Goal: Task Accomplishment & Management: Manage account settings

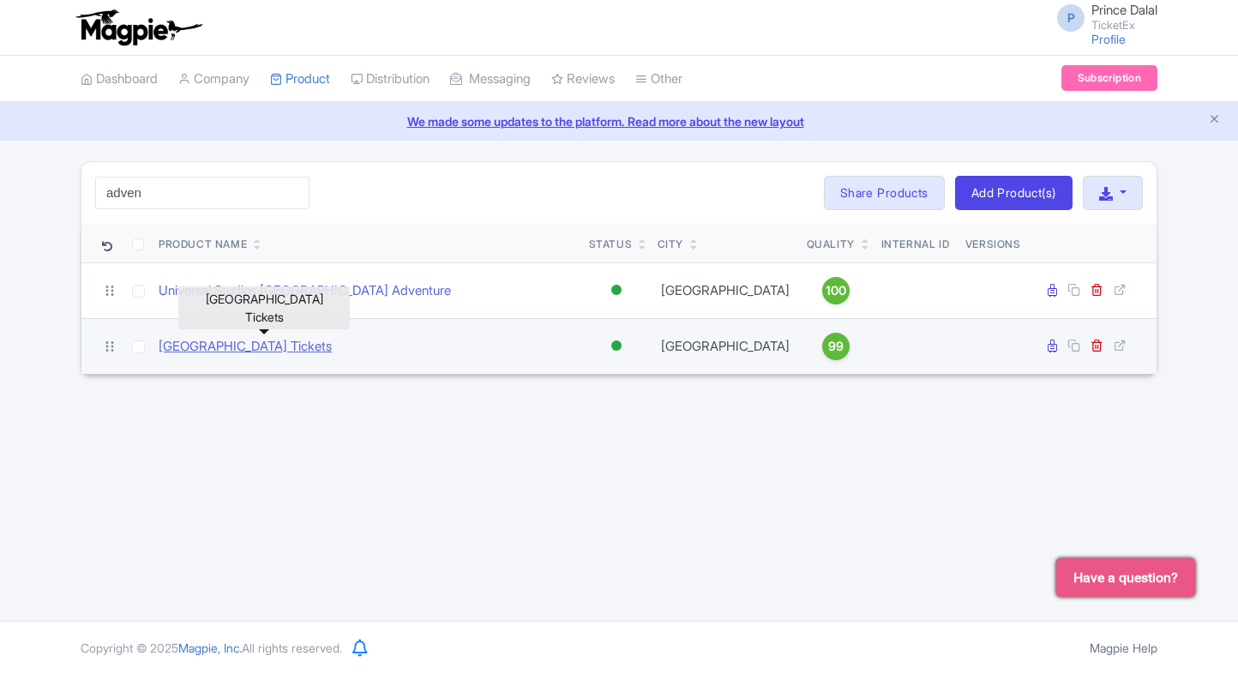
click at [205, 343] on link "Adventure Cove Waterpark Tickets" at bounding box center [245, 347] width 173 height 20
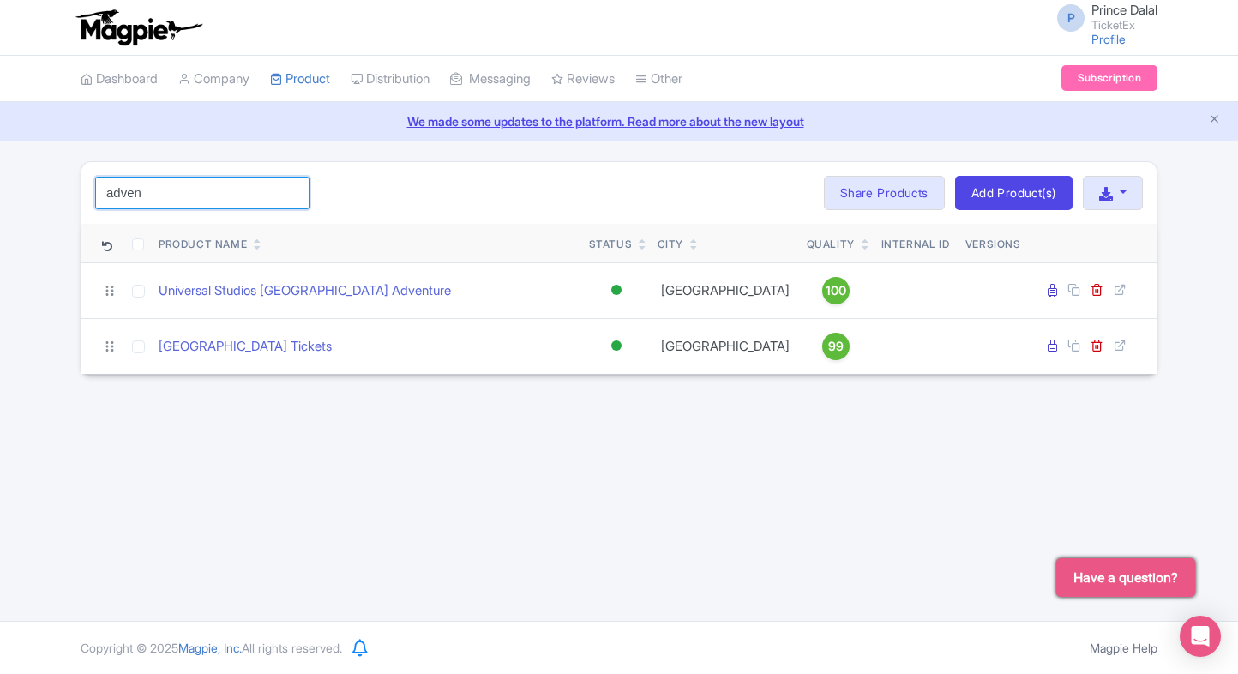
click at [254, 198] on input "adven" at bounding box center [202, 193] width 214 height 33
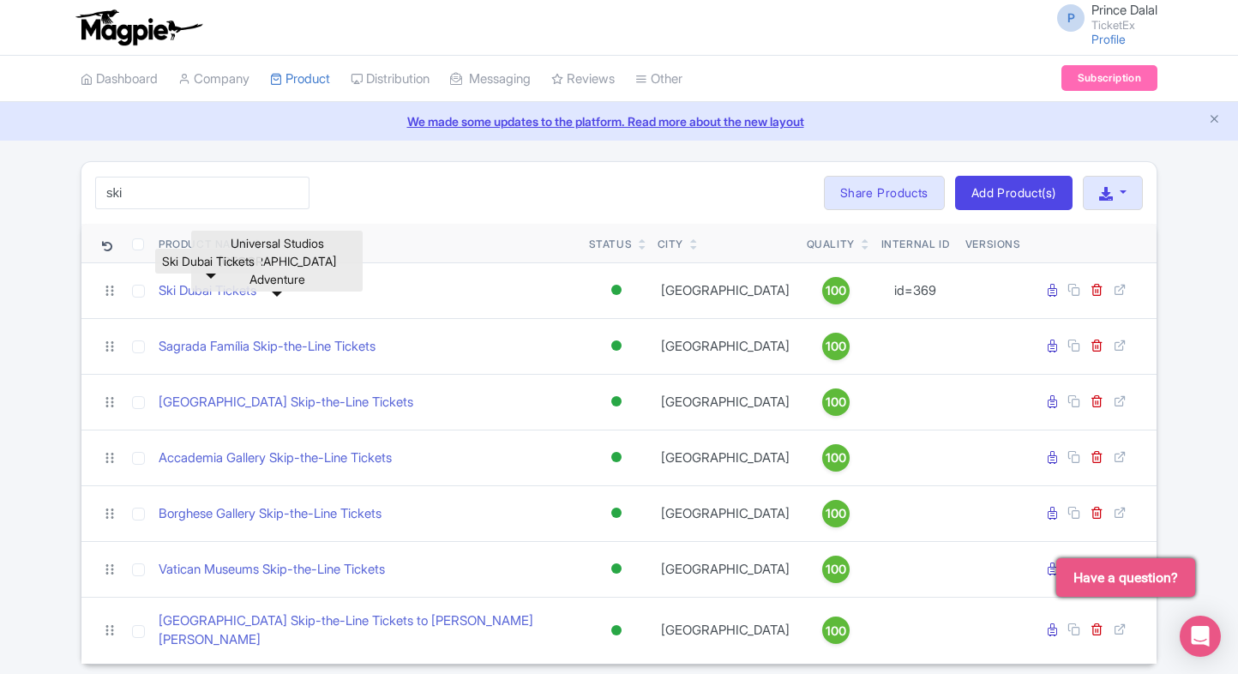
click at [209, 289] on link "Ski Dubai Tickets" at bounding box center [208, 291] width 98 height 20
click at [167, 201] on input "ski" at bounding box center [202, 193] width 214 height 33
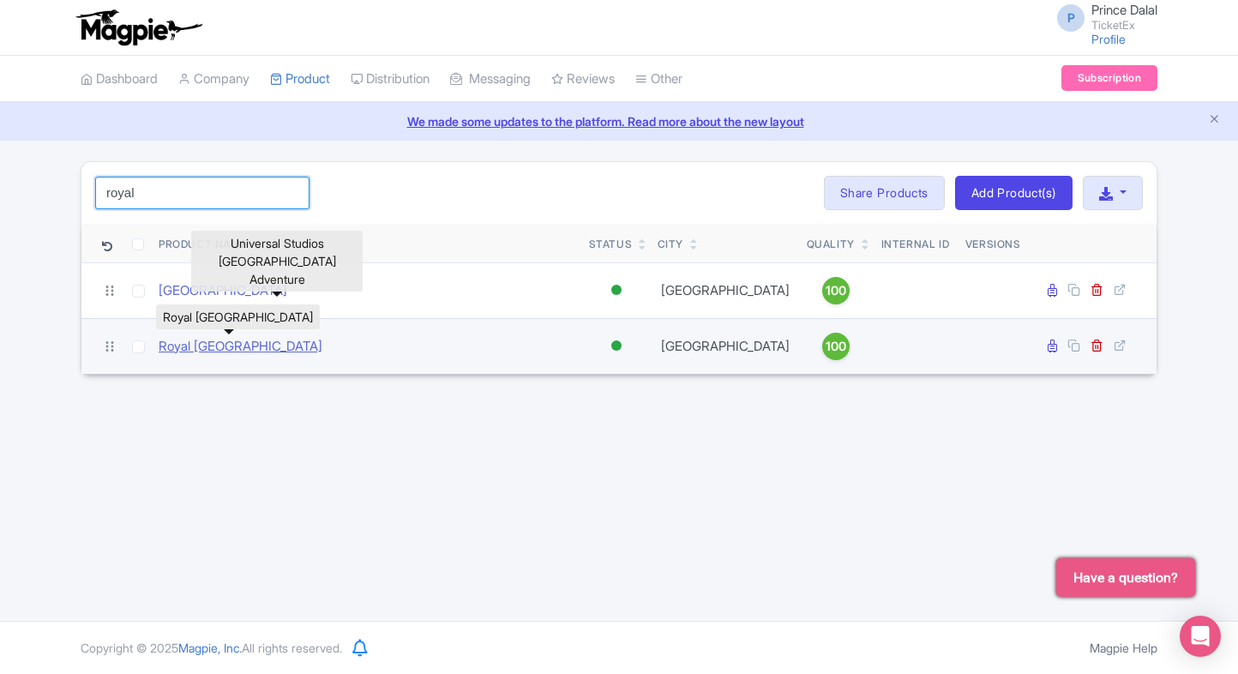
type input "royal"
click at [265, 349] on link "Royal [GEOGRAPHIC_DATA]" at bounding box center [241, 347] width 164 height 20
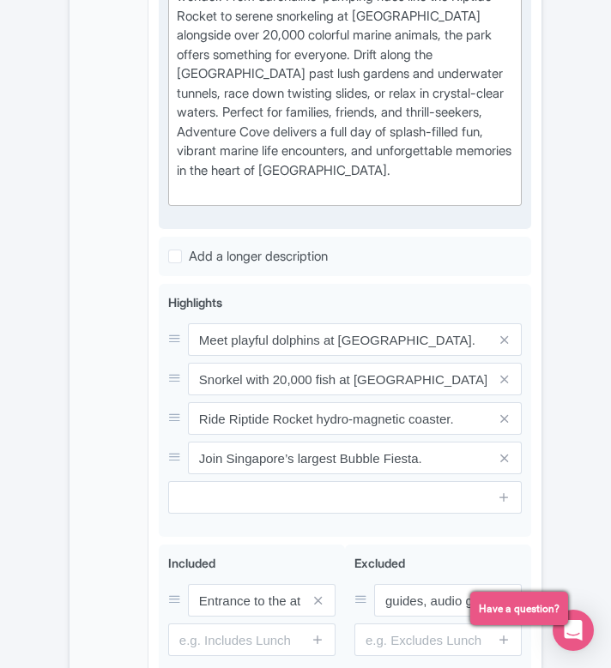
scroll to position [906, 0]
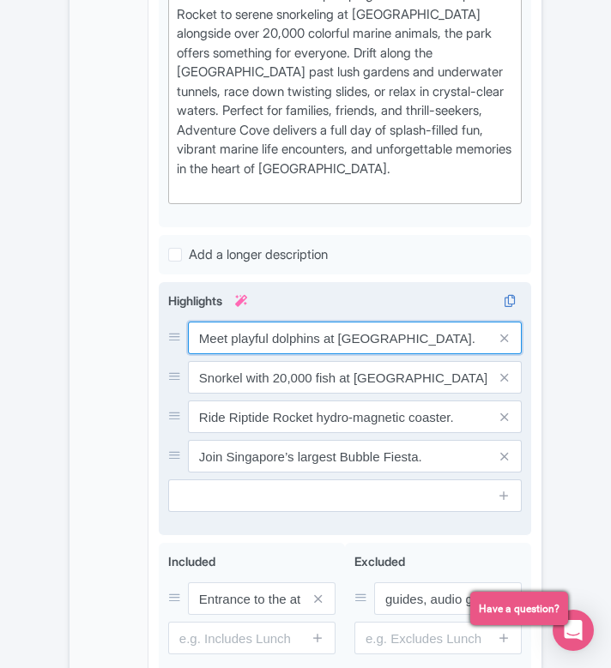
click at [380, 332] on input "Meet playful dolphins at Dolphin Island." at bounding box center [355, 338] width 334 height 33
paste input "Thrilling water slides and wave pools"
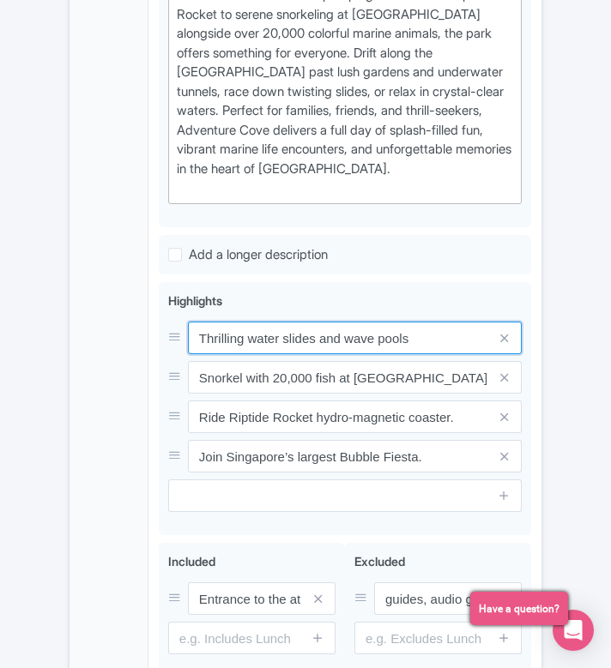
type input "Thrilling water slides and wave pools"
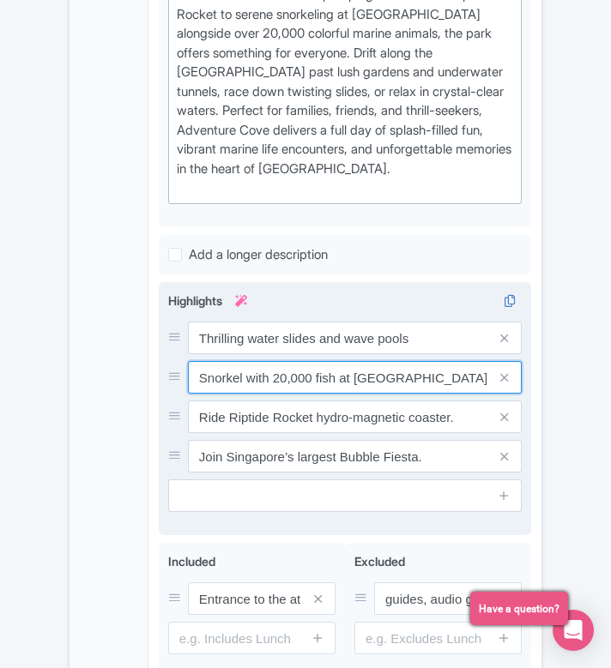
click at [346, 361] on input "Snorkel with 20,000 fish at Rainbow Reef." at bounding box center [355, 377] width 334 height 33
paste input "tropical fish"
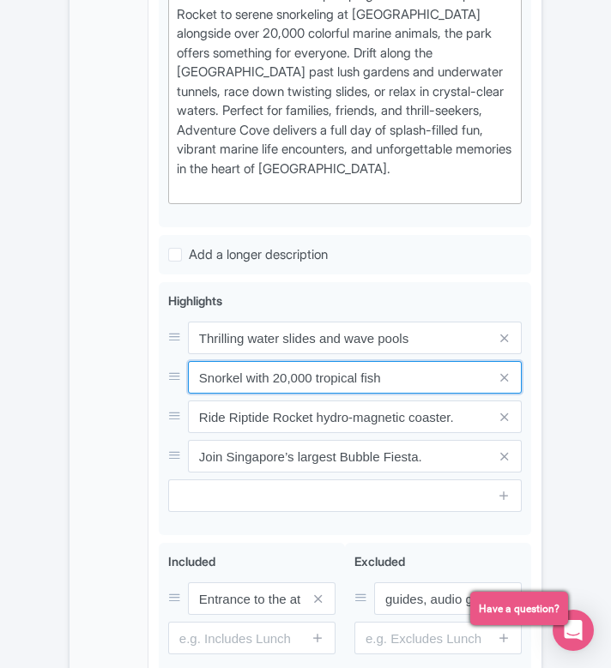
type input "Snorkel with 20,000 tropical fish"
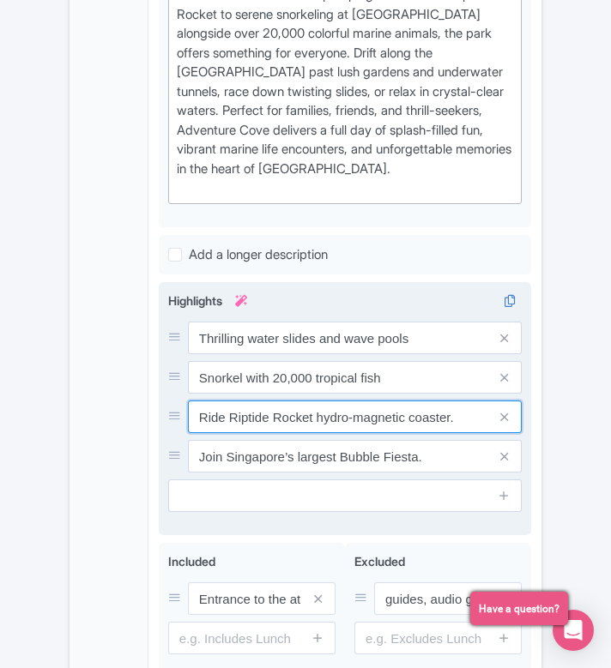
click at [429, 428] on input "Ride Riptide Rocket hydro-magnetic coaster." at bounding box center [355, 416] width 334 height 33
paste input "Family-friendly rides and attractions"
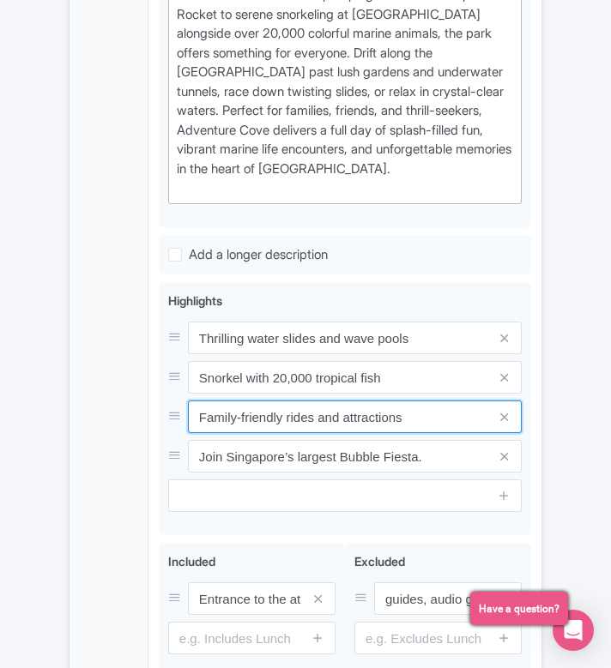
type input "Family-friendly rides and attractions"
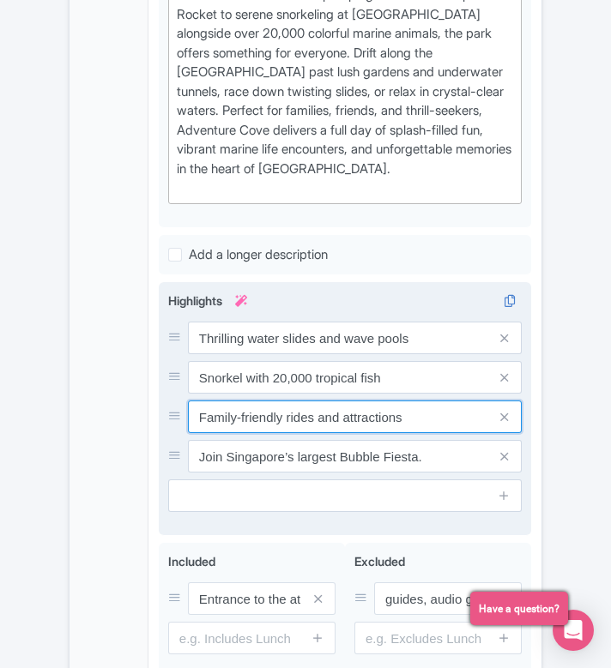
click at [381, 411] on input "Family-friendly rides and attractions" at bounding box center [355, 416] width 334 height 33
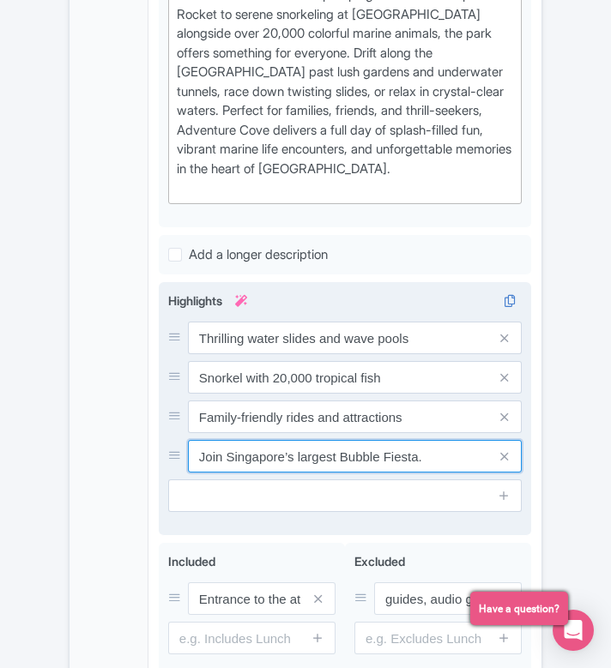
click at [336, 440] on input "Join Singapore’s largest Bubble Fiesta." at bounding box center [355, 456] width 334 height 33
paste input "Relax in lazy rivers and cabanas"
type input "Relax in lazy rivers and cabanas"
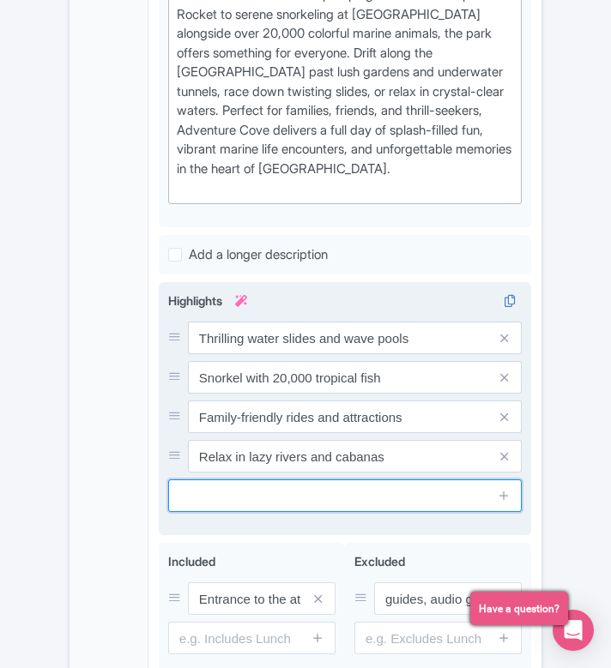
click at [328, 491] on input "text" at bounding box center [344, 495] width 353 height 33
paste input "Southeast Asia’s aquatic adventure park"
type input "Southeast Asia’s aquatic adventure park"
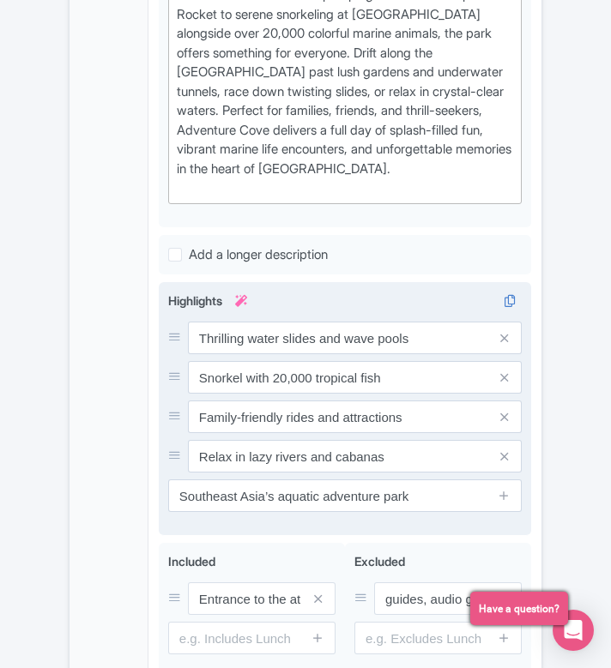
click at [511, 491] on span at bounding box center [504, 495] width 34 height 33
click at [510, 491] on icon at bounding box center [503, 495] width 13 height 13
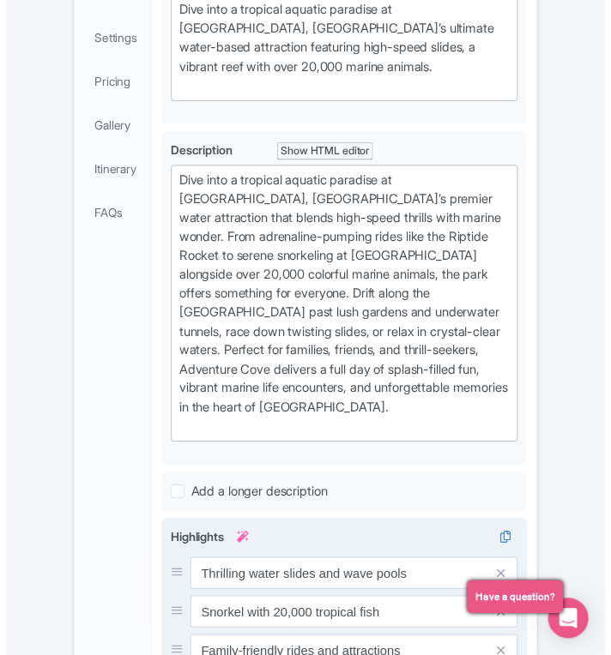
scroll to position [1145, 0]
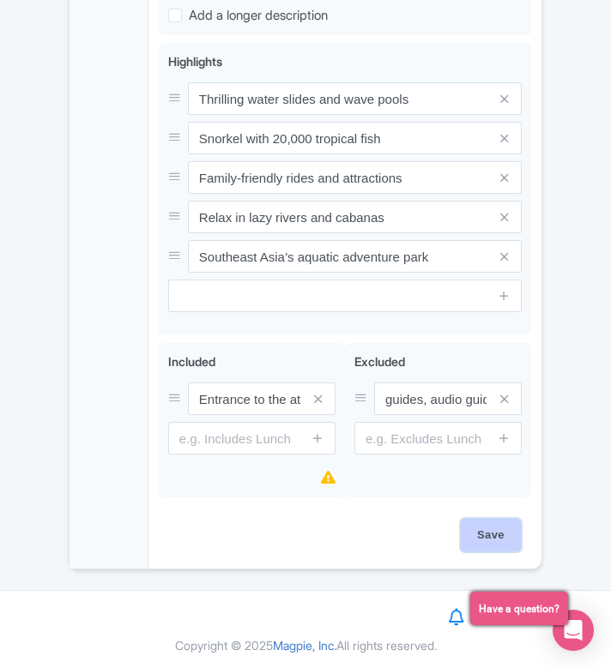
click at [488, 545] on input "Save" at bounding box center [491, 535] width 60 height 33
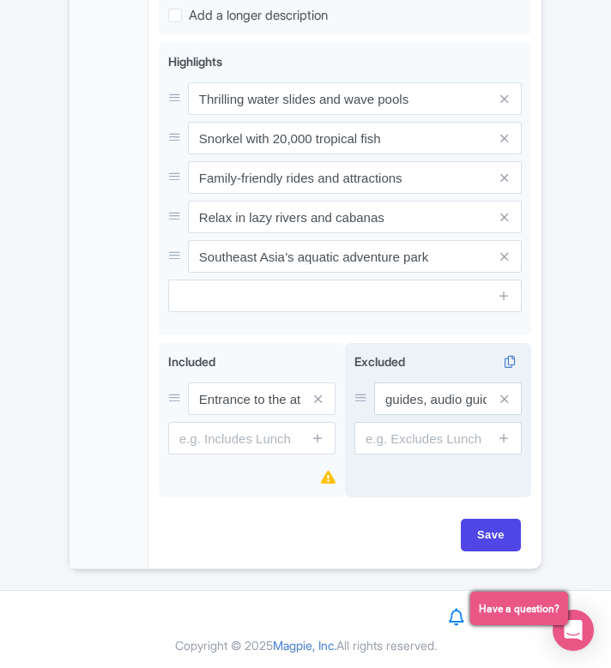
type input "Saving..."
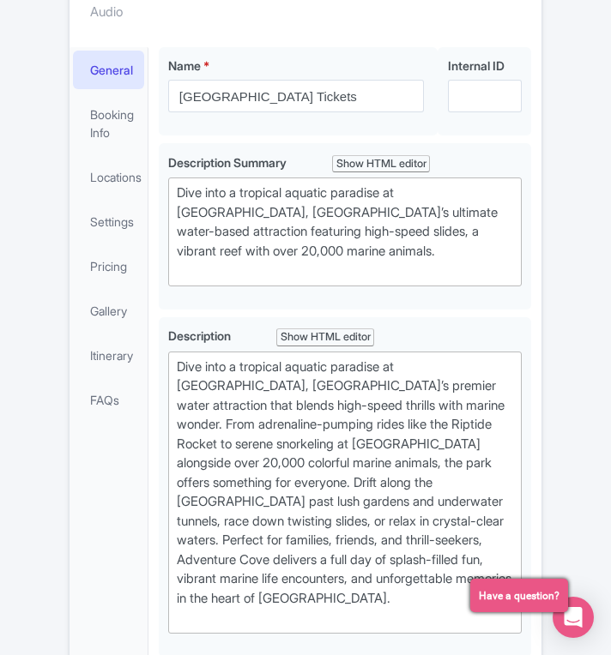
scroll to position [416, 0]
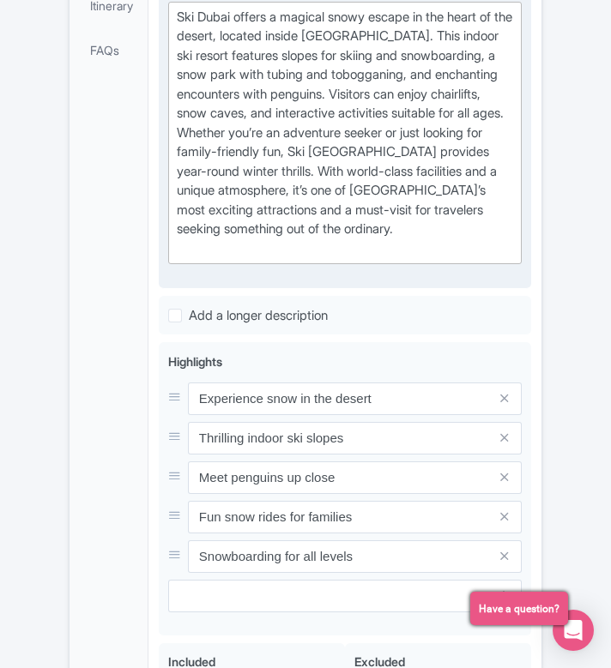
scroll to position [844, 0]
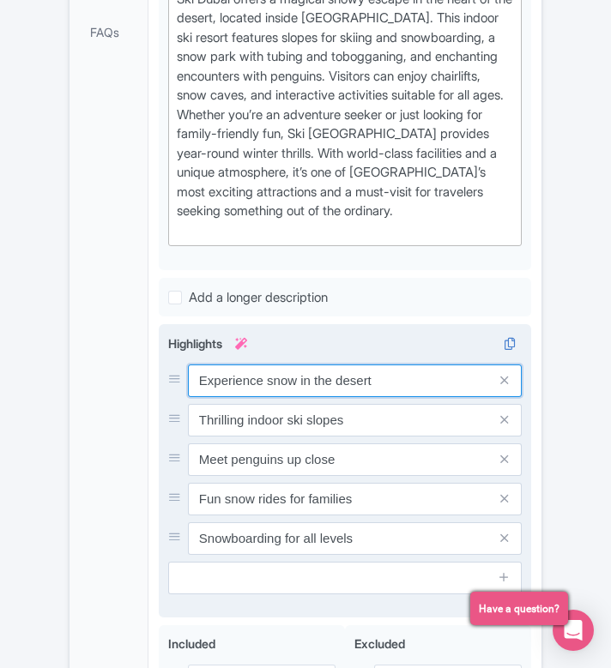
click at [332, 397] on input "Experience snow in the desert" at bounding box center [355, 380] width 334 height 33
paste input "Real snow slopes"
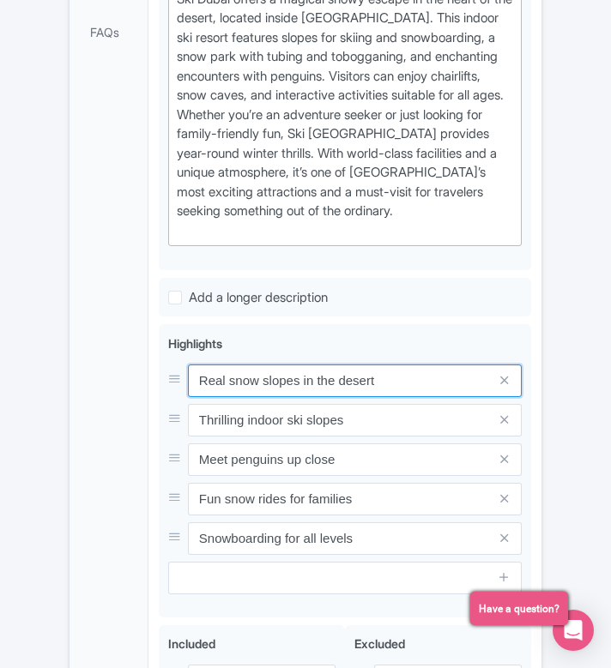
type input "Real snow slopes in the desert"
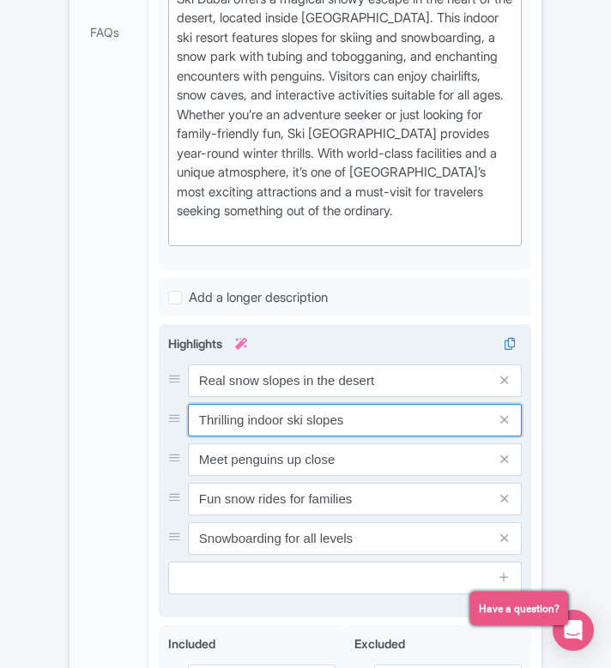
click at [385, 431] on input "Thrilling indoor ski slopes" at bounding box center [355, 420] width 334 height 33
paste input "Skiing, snowboarding, and tubing fun"
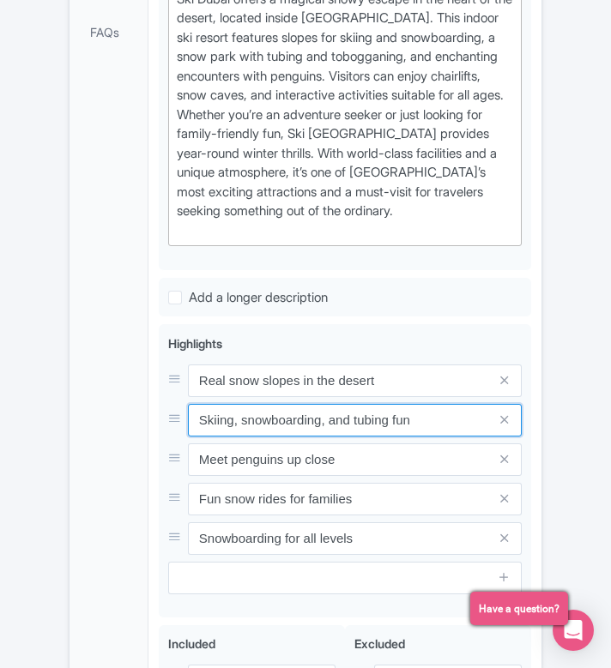
type input "Skiing, snowboarding, and tubing fun"
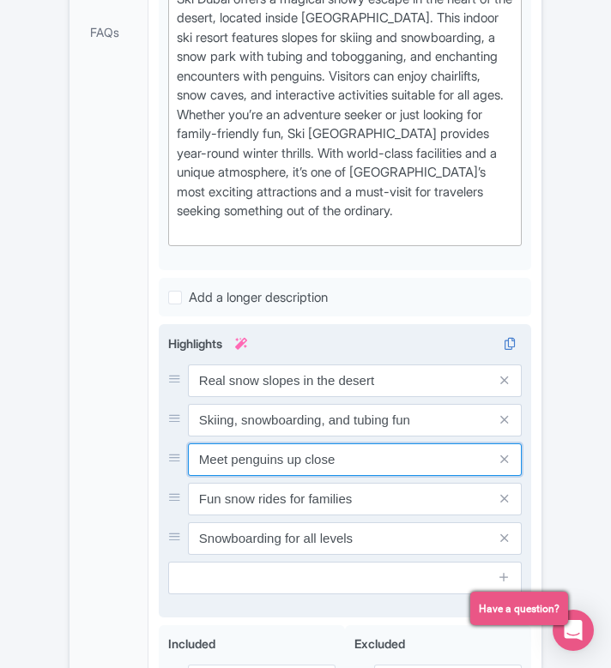
click at [360, 471] on input "Meet penguins up close" at bounding box center [355, 459] width 334 height 33
paste input "adorable Gentoo and King penguins"
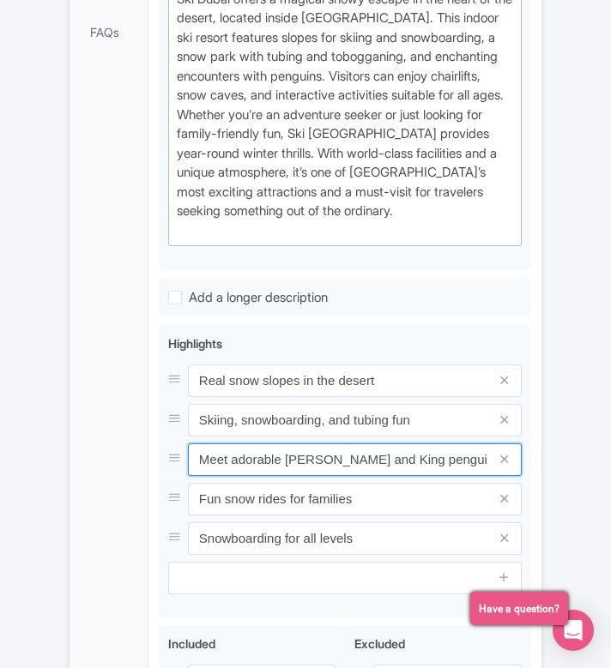
type input "Meet adorable Gentoo and King penguins"
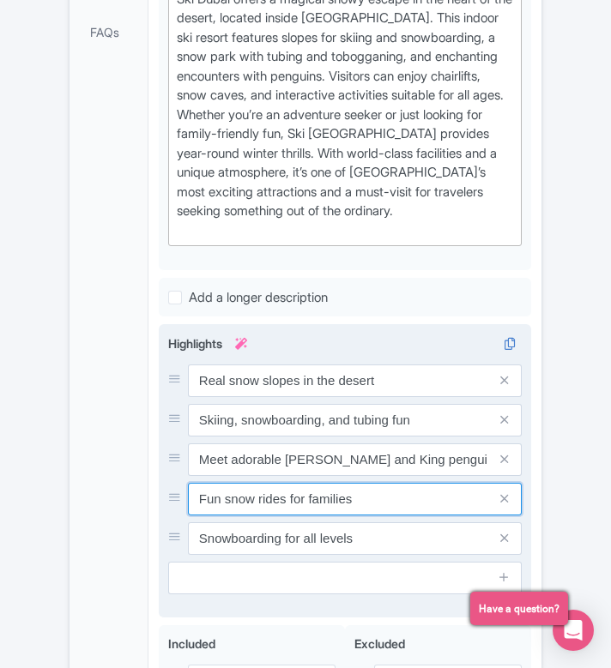
click at [328, 510] on input "Fun snow rides for families" at bounding box center [355, 499] width 334 height 33
paste input "Play zones for kids and"
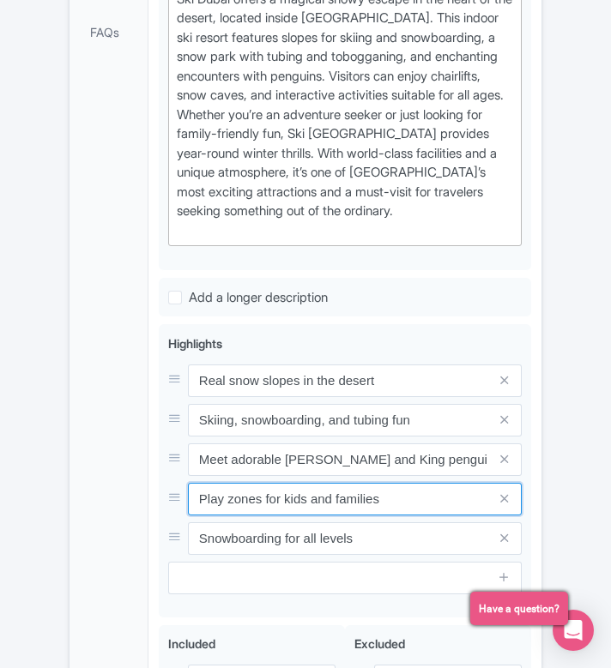
type input "Play zones for kids and families"
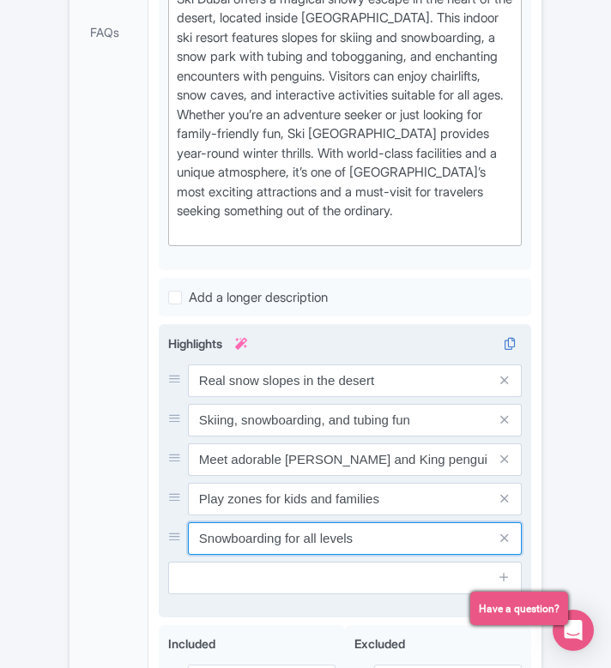
click at [299, 555] on input "Snowboarding for all levels" at bounding box center [355, 538] width 334 height 33
paste input "World-class indoor winter resort"
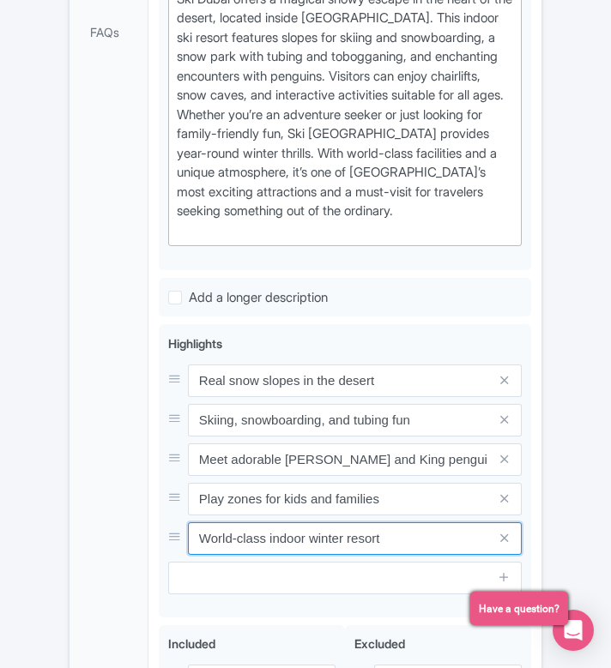
type input "World-class indoor winter resort"
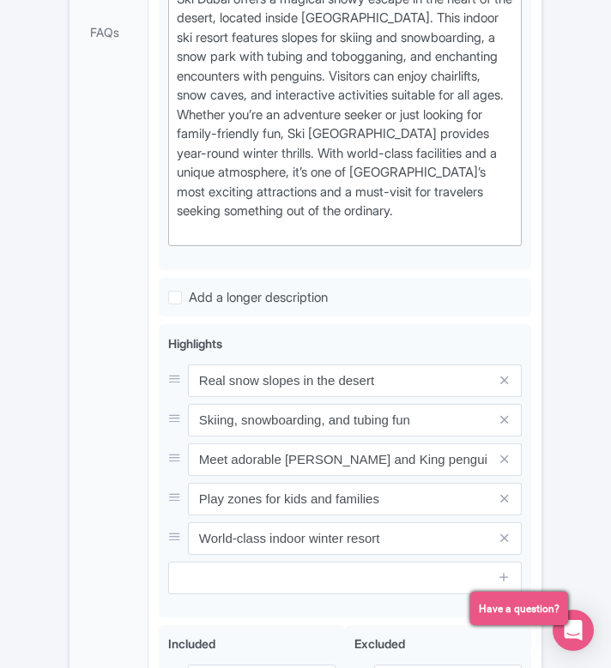
click at [57, 449] on div "← Back to Products Ski Dubai Tickets ID# SDLFVB Content Distribution Google Thi…" at bounding box center [305, 86] width 611 height 1651
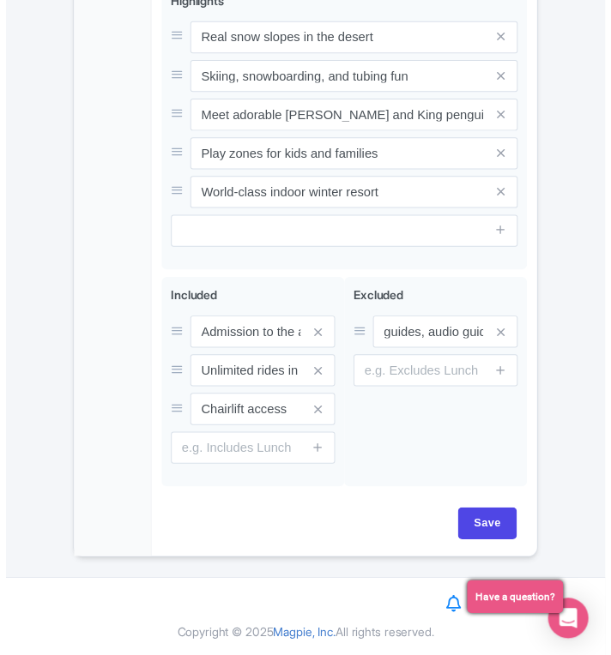
scroll to position [1189, 0]
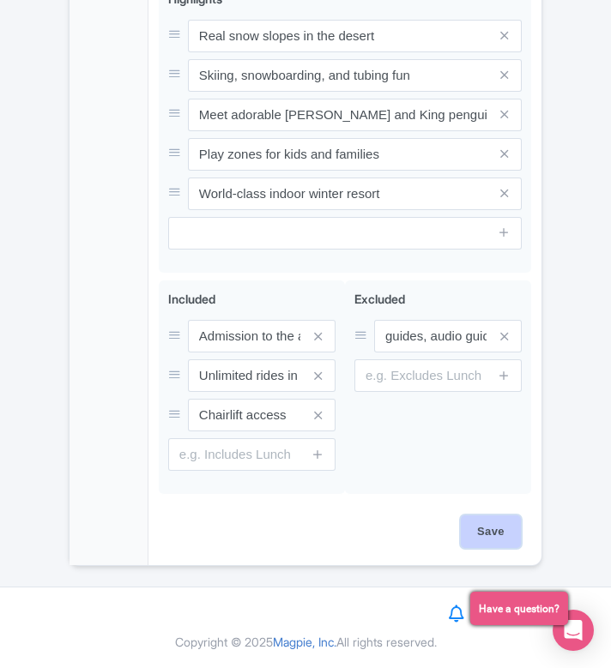
click at [494, 548] on input "Save" at bounding box center [491, 531] width 60 height 33
type input "Saving..."
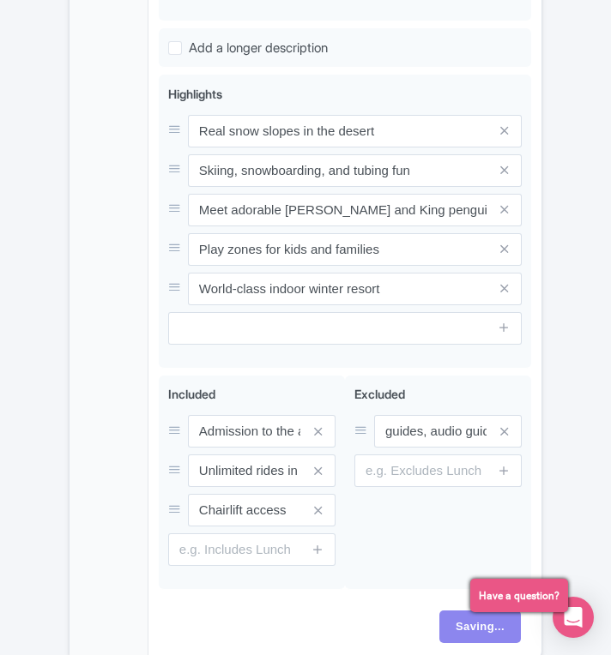
scroll to position [1091, 0]
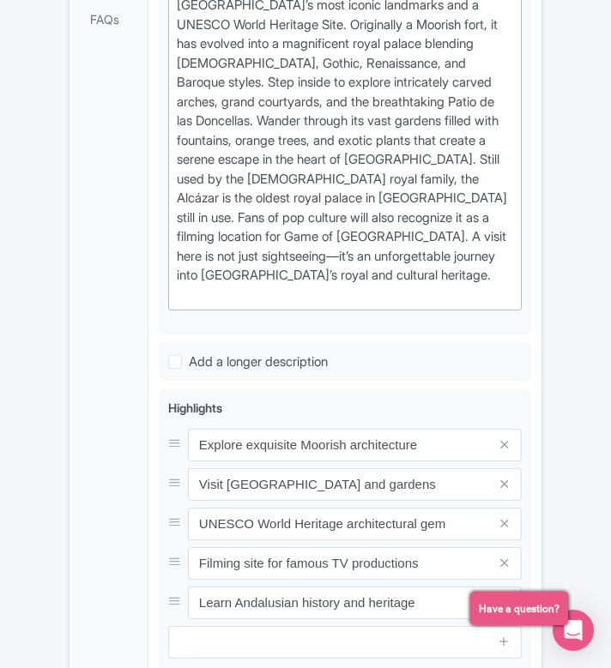
scroll to position [860, 0]
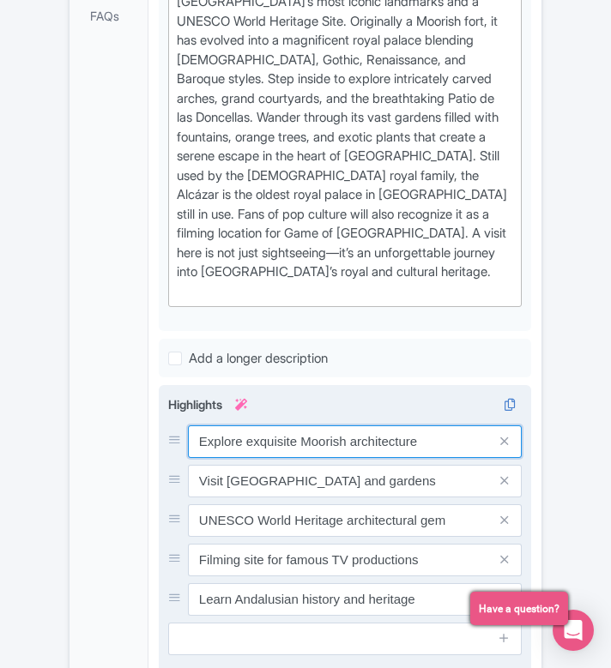
click at [317, 425] on input "Explore exquisite Moorish architecture" at bounding box center [355, 441] width 334 height 33
paste input "Stunning UNESCO World Heritage palac"
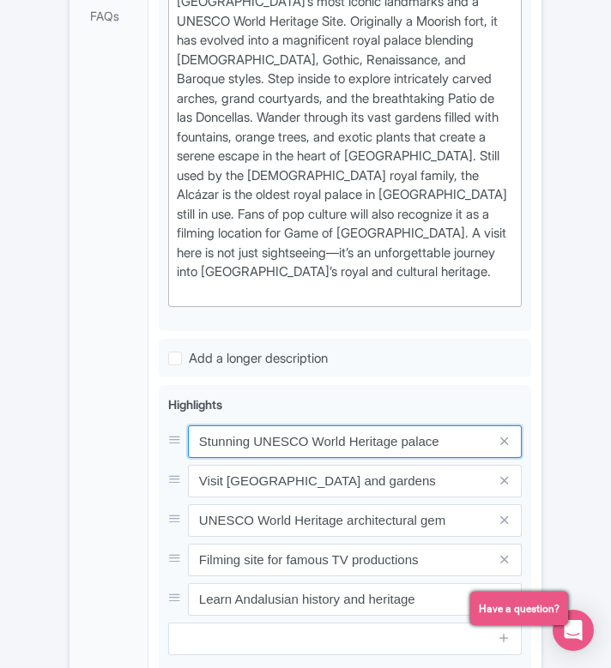
type input "Stunning UNESCO World Heritage palace"
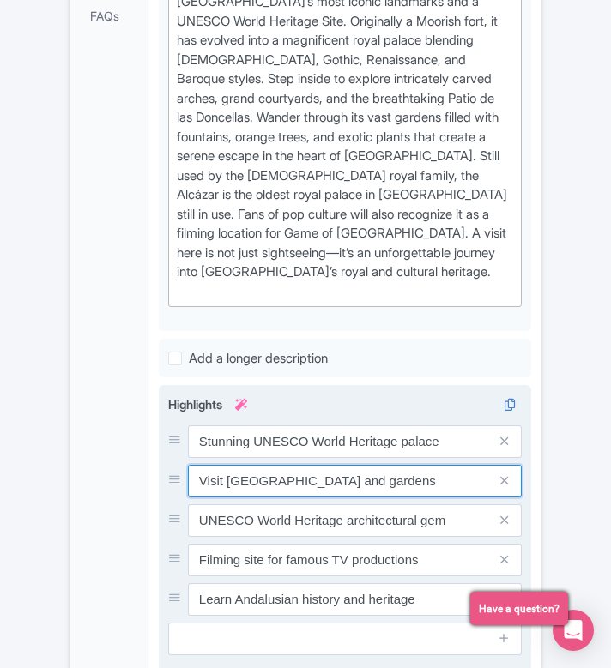
click at [370, 465] on input "Visit lavish royal palaces and gardens" at bounding box center [355, 481] width 334 height 33
paste input "Marvelous Moorish and Gothic architecture"
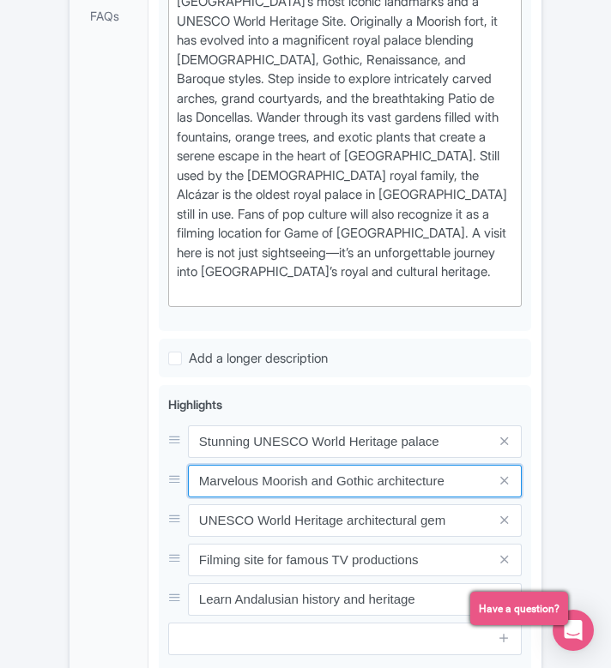
type input "Marvelous Moorish and Gothic architecture"
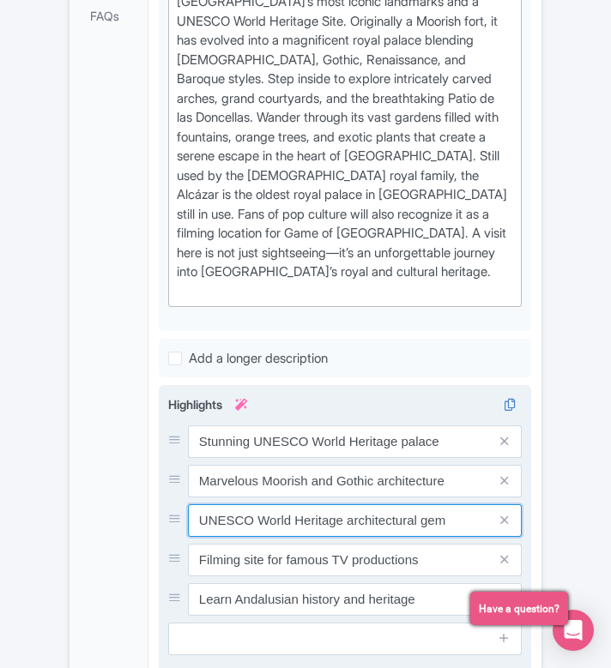
click at [374, 504] on input "UNESCO World Heritage architectural gem" at bounding box center [355, 520] width 334 height 33
paste input "Filming location for Game of Thrones"
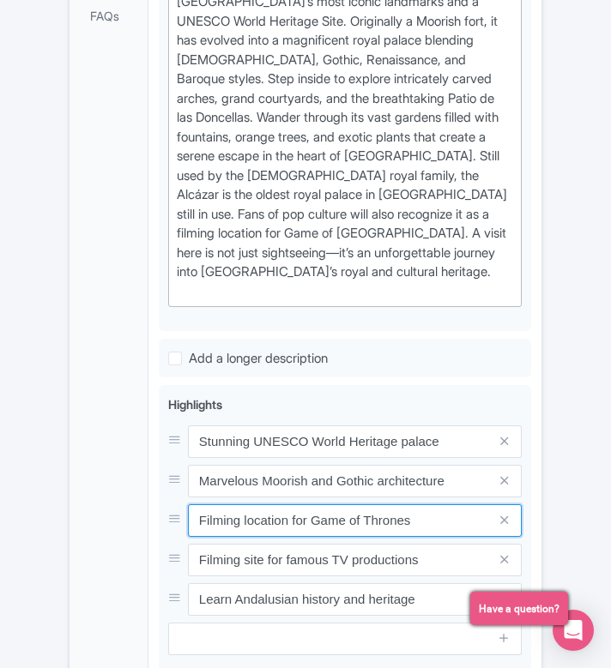
type input "Filming location for Game of Thrones"
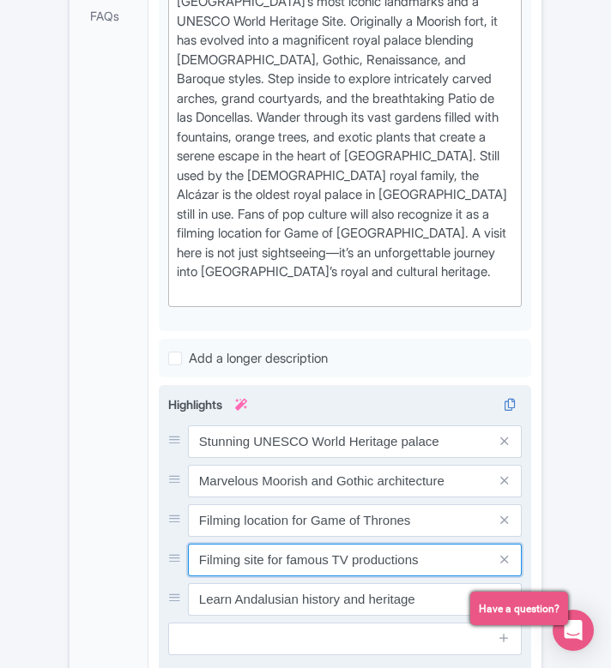
click at [348, 544] on input "Filming site for famous TV productions" at bounding box center [355, 560] width 334 height 33
paste input "Beautiful gardens and courtyard"
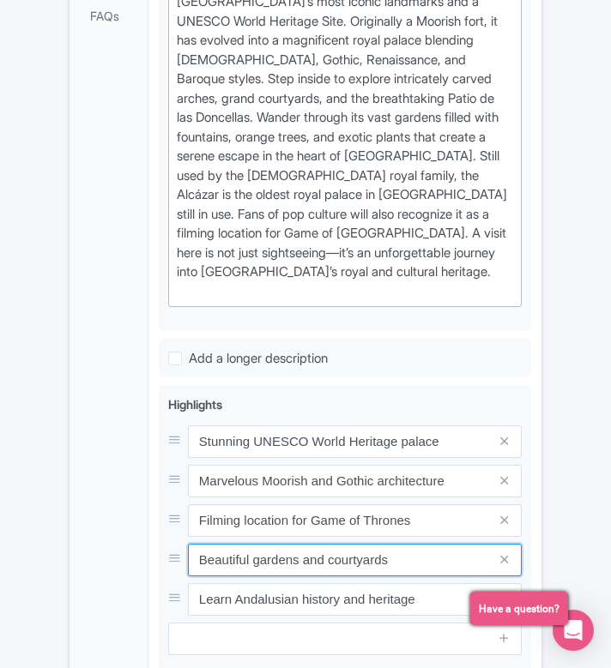
type input "Beautiful gardens and courtyards"
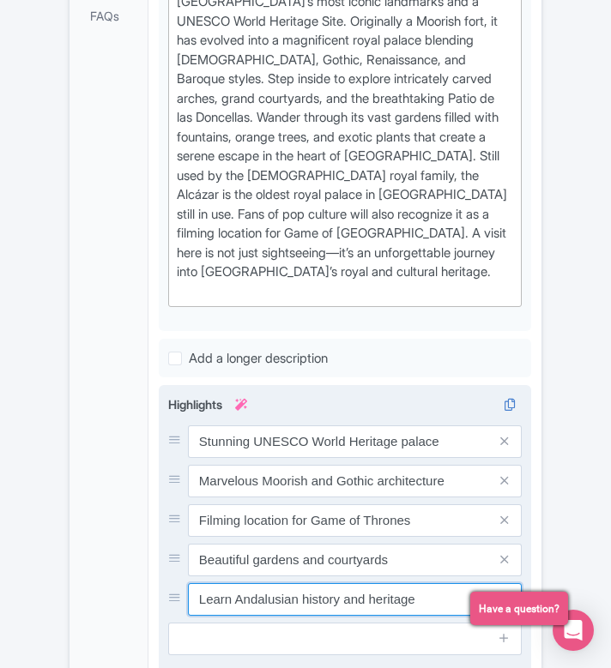
click at [307, 583] on input "Learn Andalusian history and heritage" at bounding box center [355, 599] width 334 height 33
paste input "Historic royal residence of Sevill"
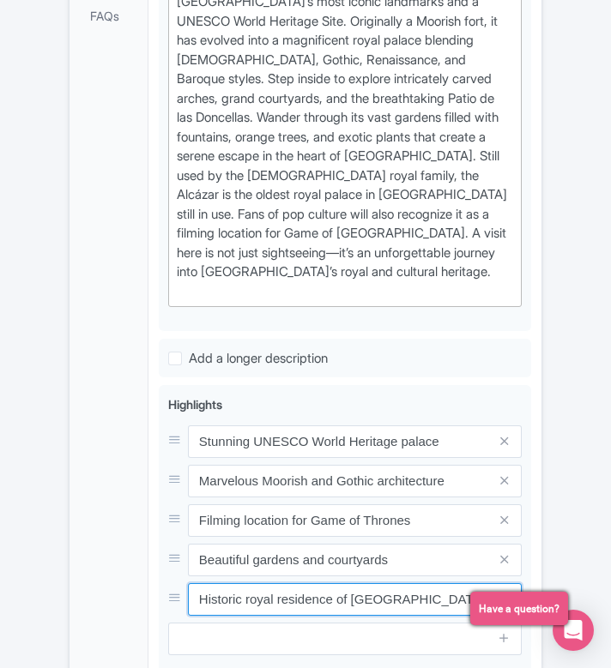
type input "Historic royal residence of Seville"
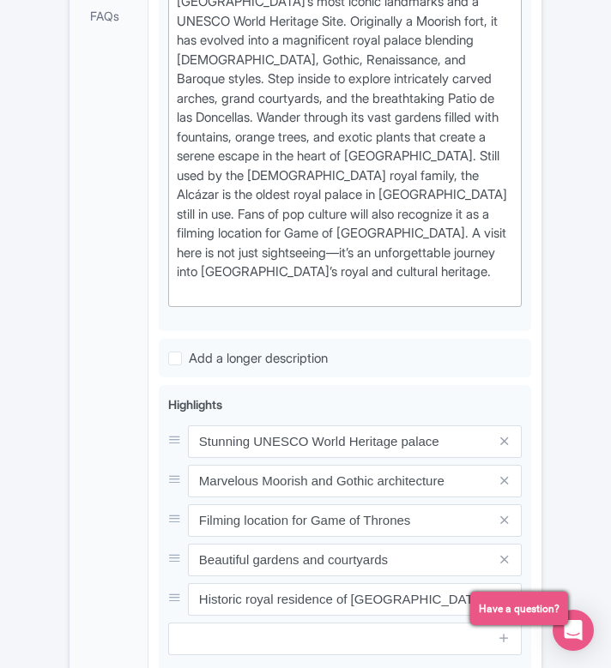
click at [69, 569] on div "Content Distribution Google Things to do Optimization Audio Status Active Inact…" at bounding box center [305, 144] width 473 height 1653
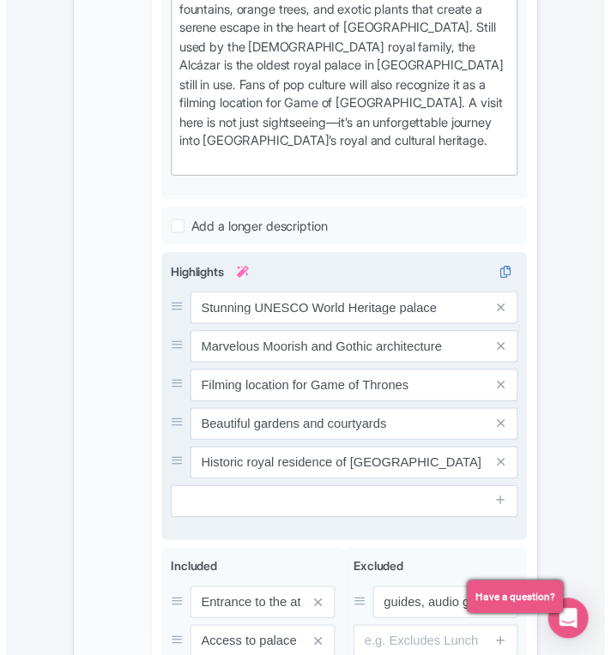
scroll to position [1243, 0]
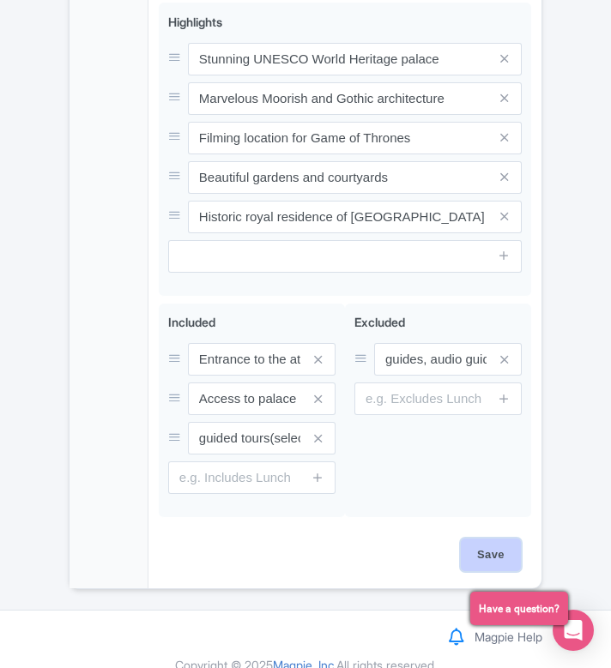
click at [491, 539] on input "Save" at bounding box center [491, 555] width 60 height 33
type input "Saving..."
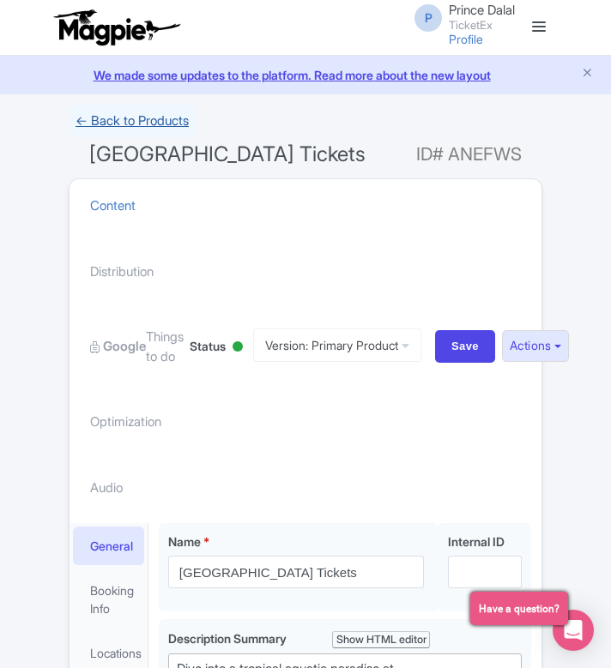
click at [93, 109] on link "← Back to Products" at bounding box center [132, 121] width 127 height 33
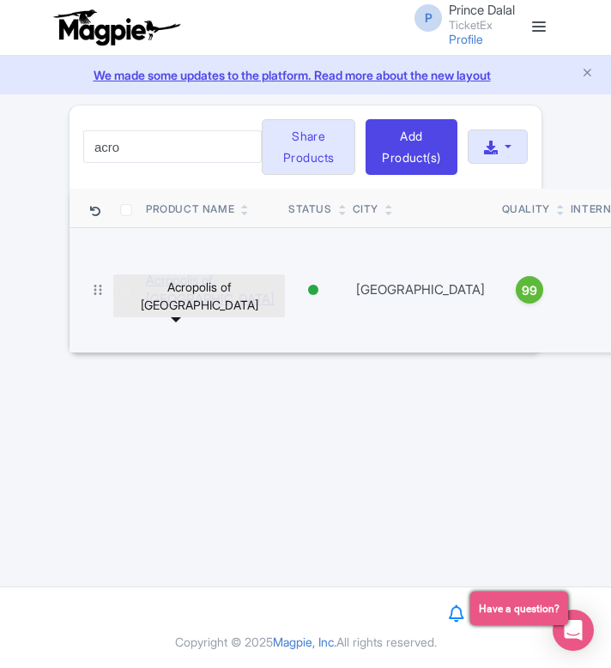
type input "acro"
click at [175, 310] on link "Acropolis of [GEOGRAPHIC_DATA]" at bounding box center [210, 290] width 129 height 39
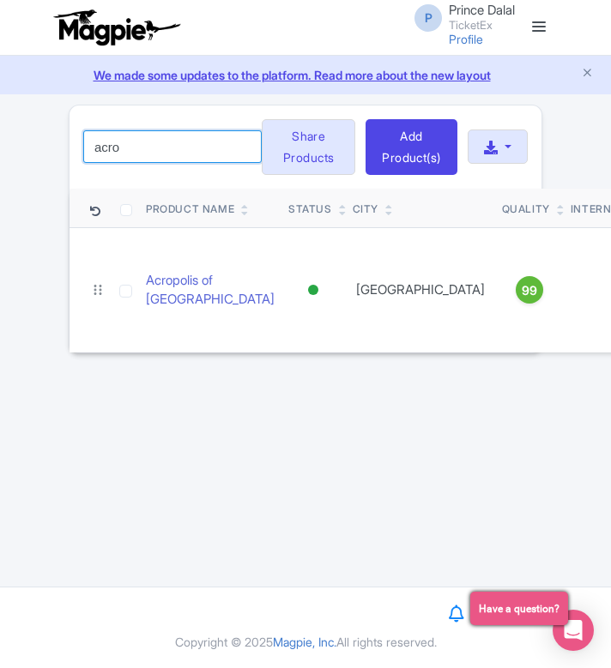
click at [177, 160] on input "acro" at bounding box center [172, 146] width 178 height 33
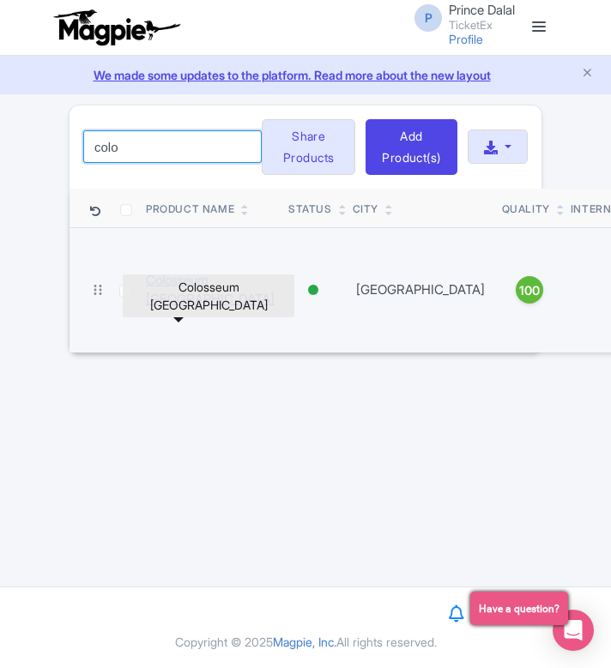
type input "colo"
click at [165, 310] on link "Colosseum Rome" at bounding box center [210, 290] width 129 height 39
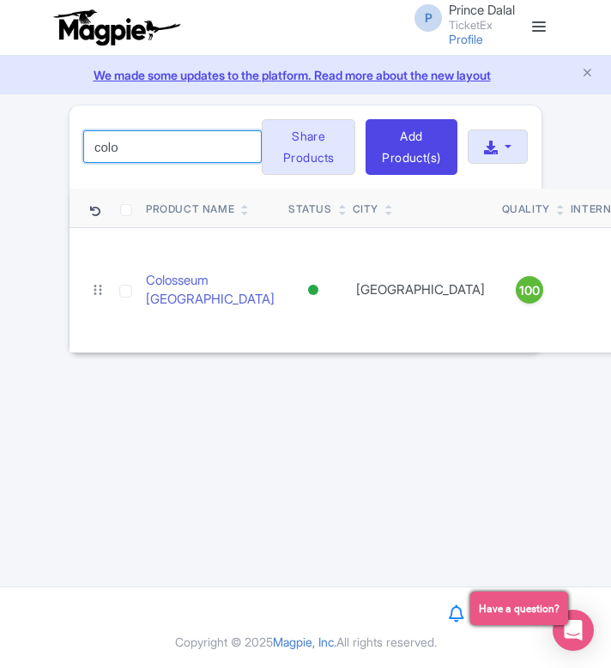
click at [159, 147] on input "colo" at bounding box center [172, 146] width 178 height 33
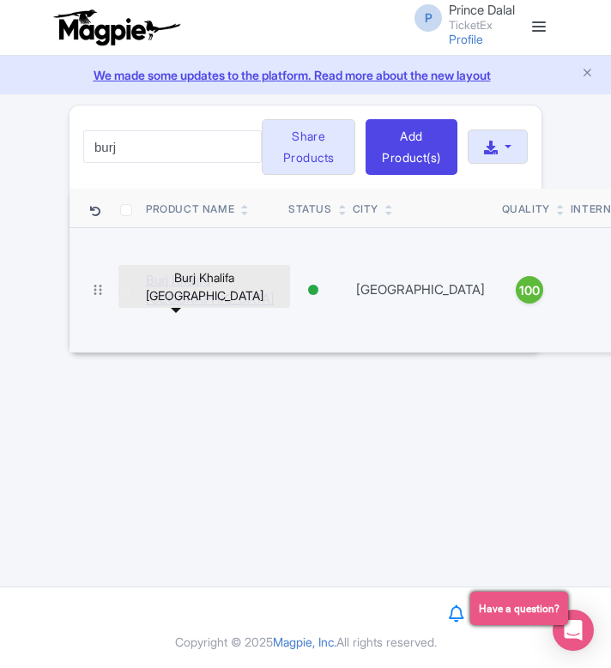
click at [160, 310] on link "Burj Khalifa Dubai" at bounding box center [210, 290] width 129 height 39
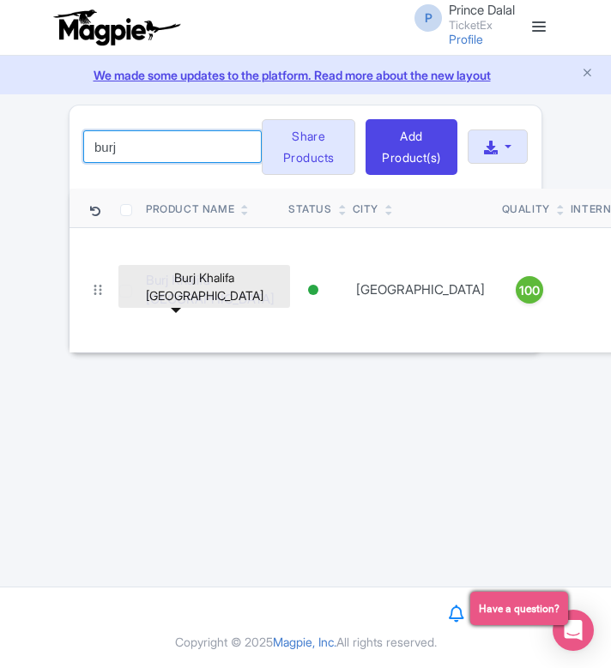
click at [166, 163] on input "burj" at bounding box center [172, 146] width 178 height 33
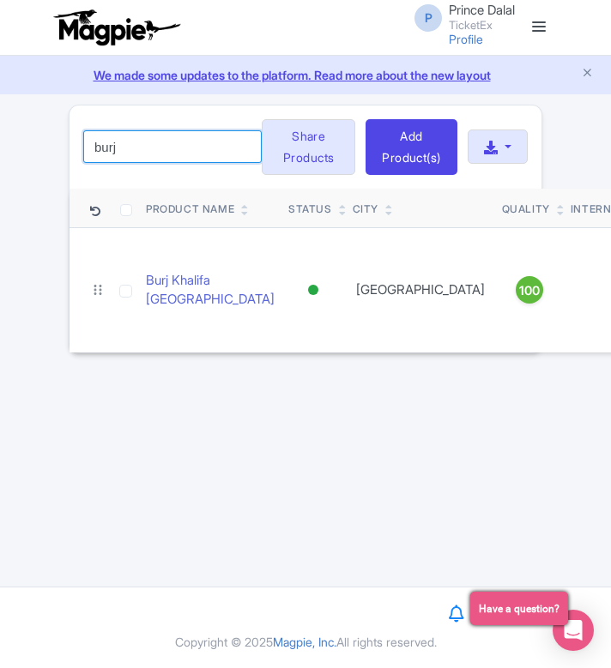
click at [166, 163] on input "burj" at bounding box center [172, 146] width 178 height 33
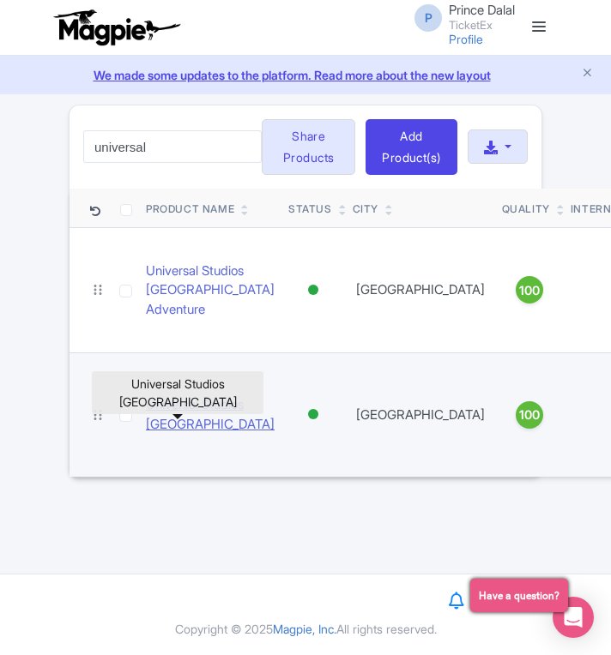
click at [166, 434] on link "Universal Studios Hollywood" at bounding box center [210, 414] width 129 height 39
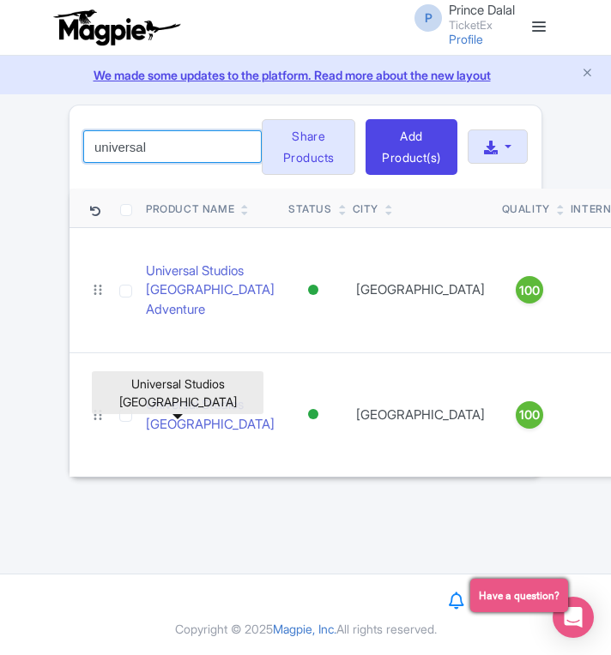
click at [165, 154] on input "universal" at bounding box center [172, 146] width 178 height 33
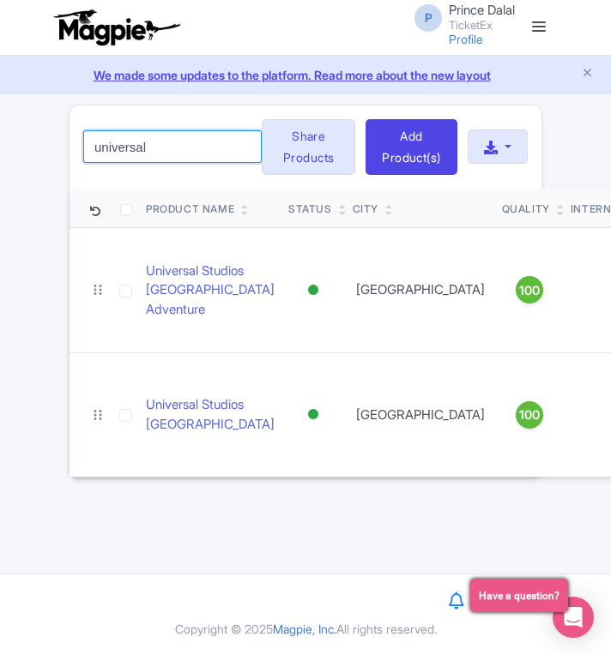
click at [165, 154] on input "universal" at bounding box center [172, 146] width 178 height 33
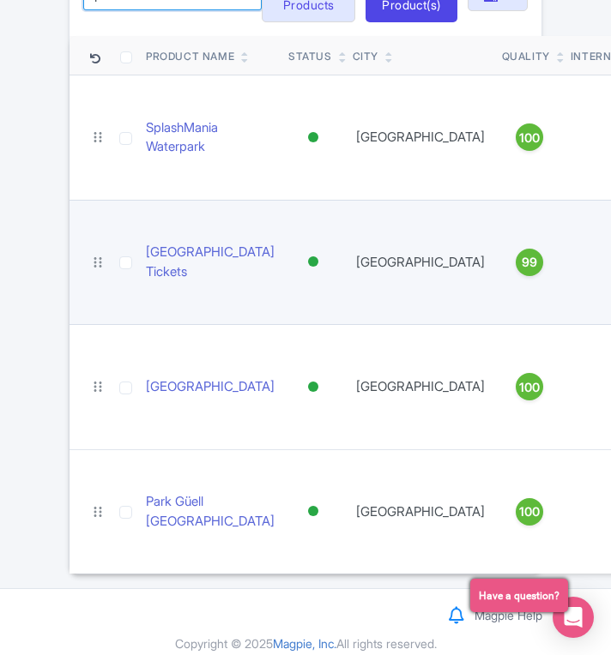
scroll to position [202, 0]
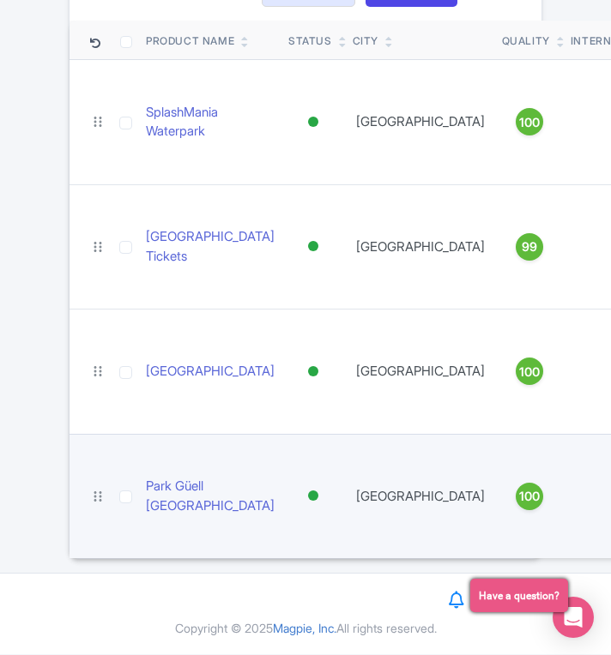
click at [182, 517] on td "Park Güell Barcelona" at bounding box center [210, 496] width 142 height 124
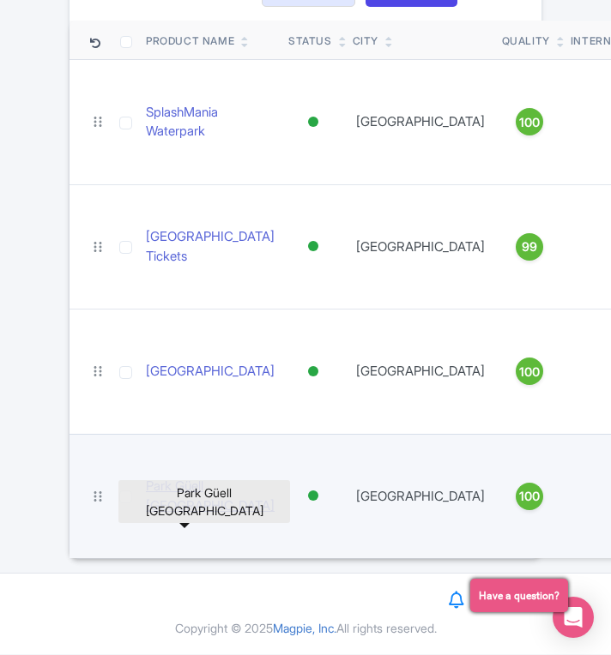
click at [167, 503] on link "Park Güell Barcelona" at bounding box center [210, 496] width 129 height 39
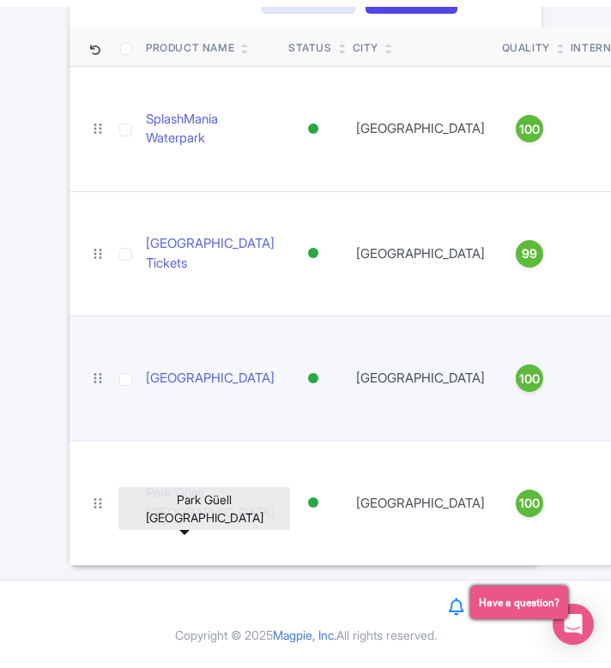
scroll to position [0, 0]
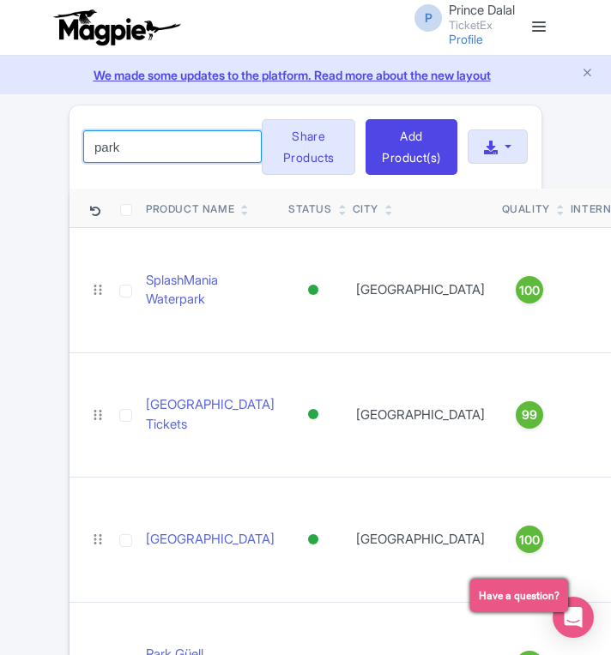
click at [184, 157] on input "park" at bounding box center [172, 146] width 178 height 33
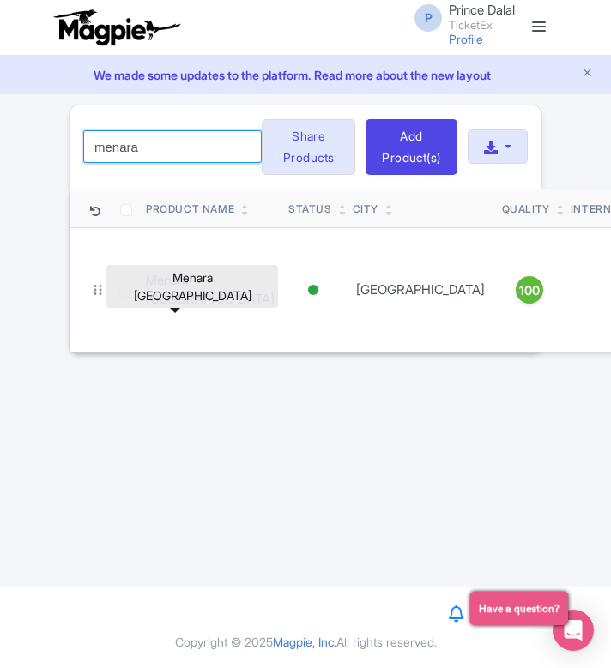
type input "menara"
click at [147, 310] on link "Menara Kuala Lumpur" at bounding box center [210, 290] width 129 height 39
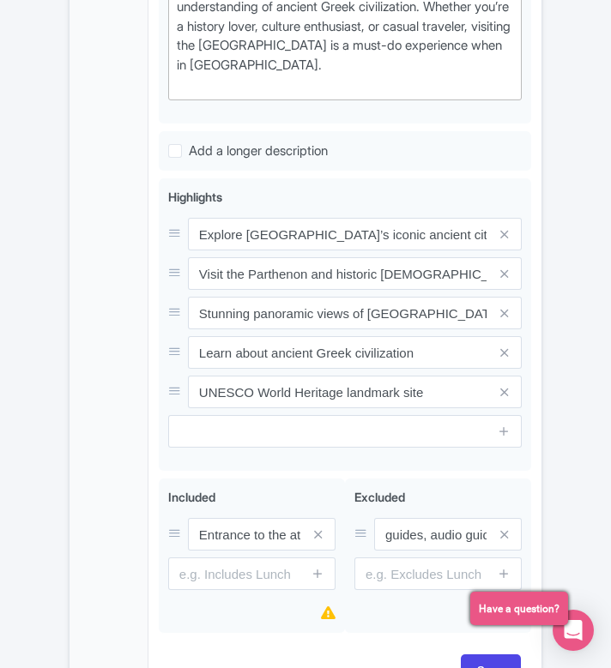
scroll to position [1062, 0]
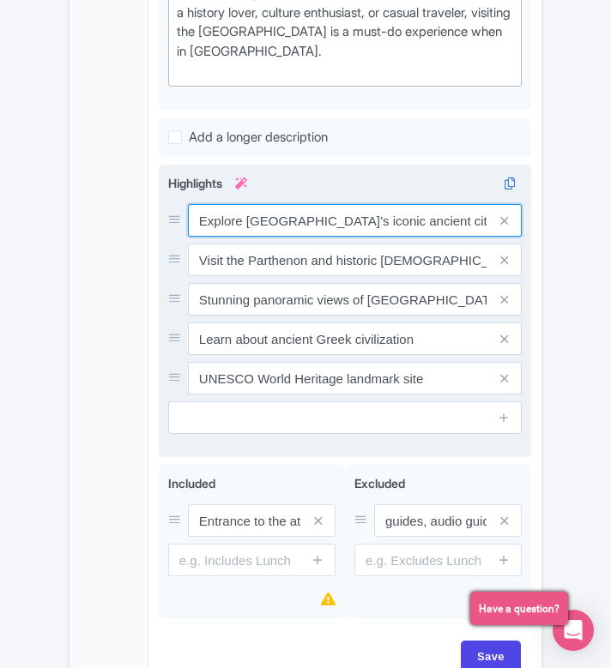
click at [442, 204] on input "Explore [GEOGRAPHIC_DATA]’s iconic ancient citadel" at bounding box center [355, 220] width 334 height 33
paste input "Iconic Parthenon and ancient ruins"
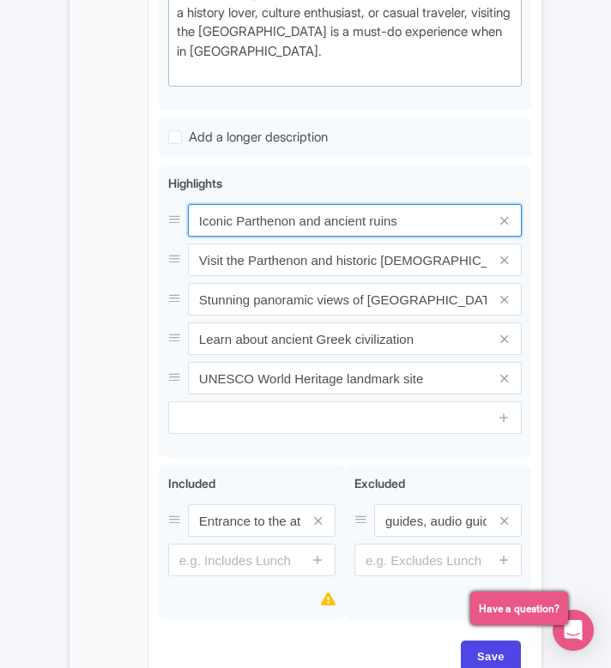
type input "Iconic Parthenon and ancient ruins"
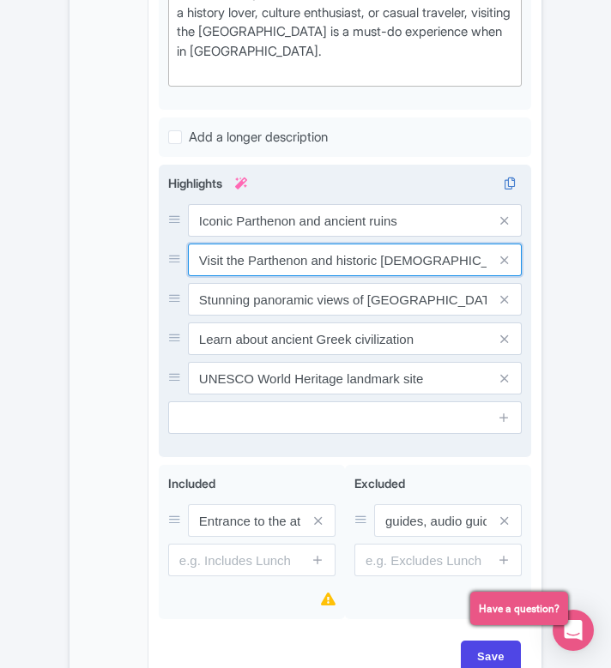
click at [333, 244] on input "Visit the Parthenon and historic temples" at bounding box center [355, 260] width 334 height 33
paste input "UNESCO World Heritage archaeological site"
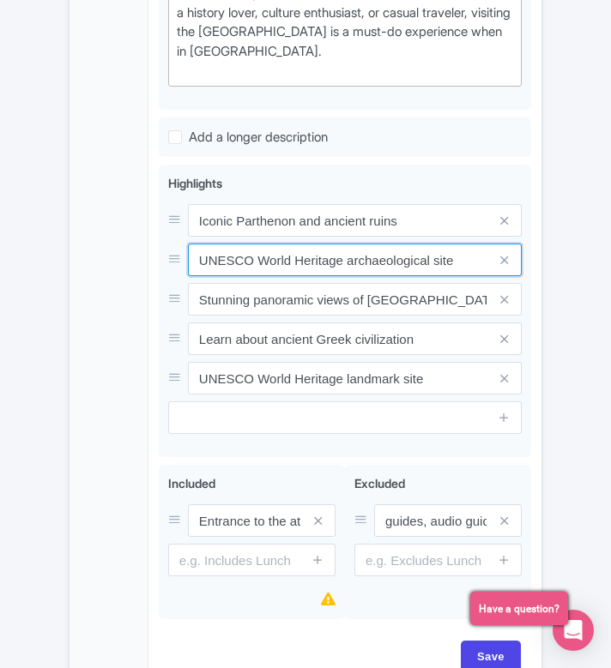
type input "UNESCO World Heritage archaeological site"
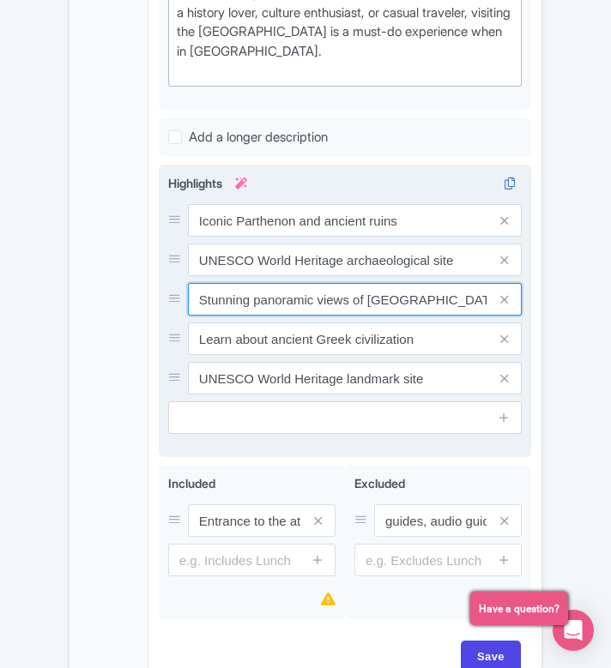
click at [343, 283] on input "Stunning panoramic views of Athens city" at bounding box center [355, 299] width 334 height 33
paste input "Panoramic views over"
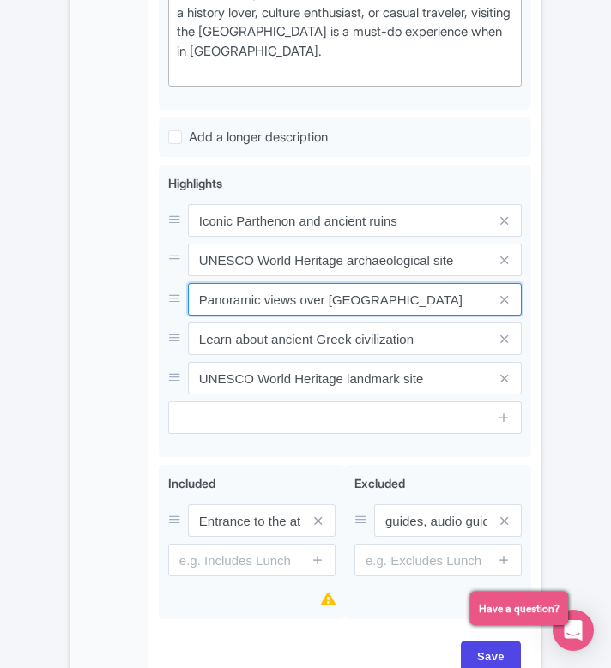
type input "Panoramic views over [GEOGRAPHIC_DATA]"
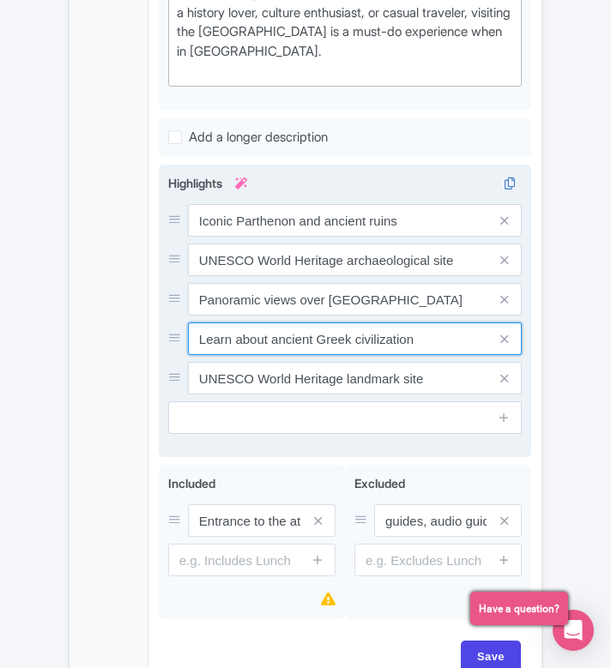
click at [336, 322] on input "Learn about ancient Greek civilization" at bounding box center [355, 338] width 334 height 33
paste input "Discover ancient Greek history and art"
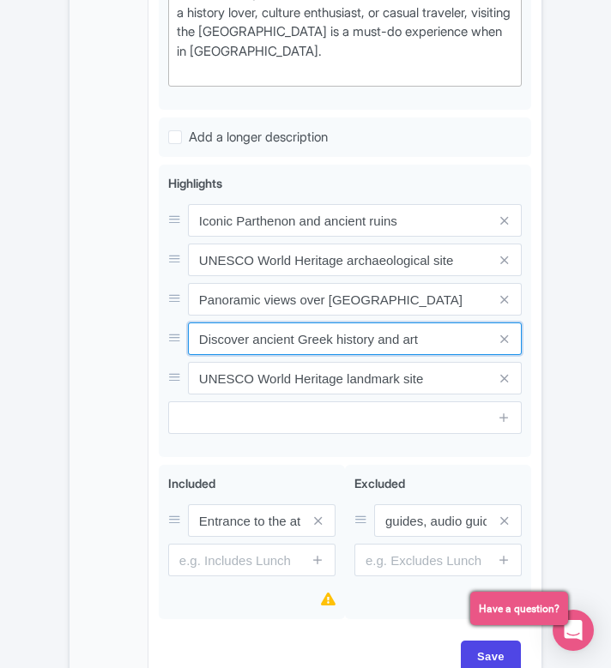
type input "Discover ancient Greek history and art"
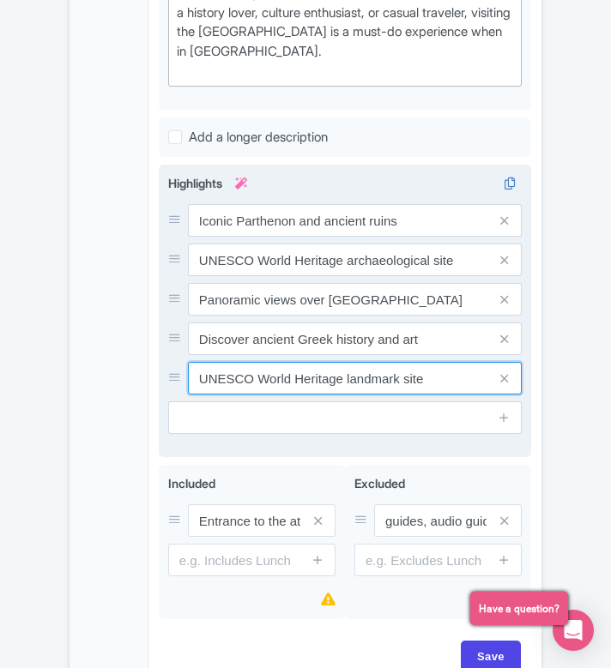
click at [374, 362] on input "UNESCO World Heritage landmark site" at bounding box center [355, 378] width 334 height 33
paste input "Must-see landmark in classical Athens"
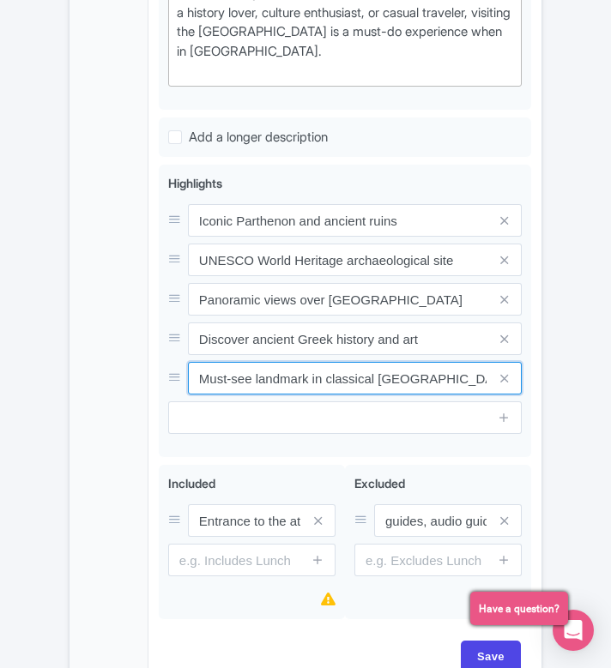
type input "Must-see landmark in classical Athens"
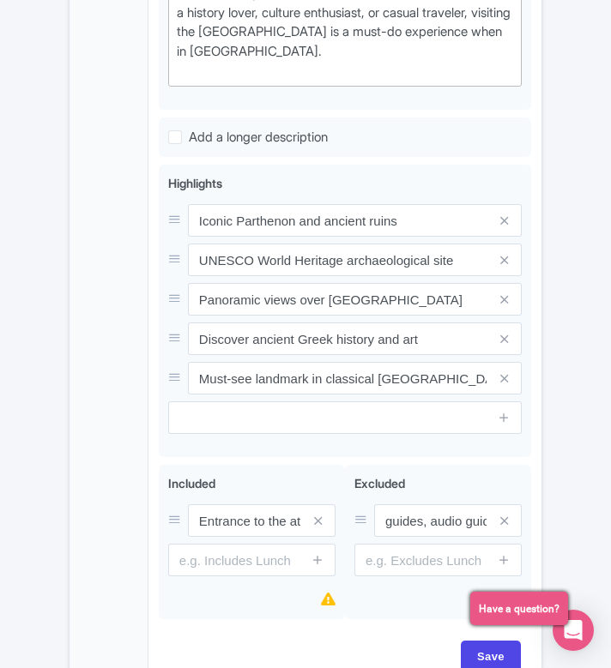
click at [75, 346] on div "General Booking Info Locations Settings Pricing Gallery Itinerary FAQs" at bounding box center [108, 75] width 79 height 1229
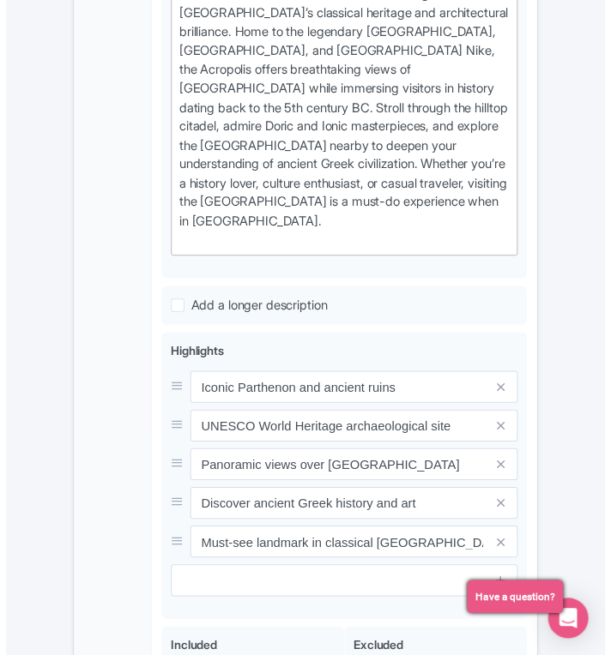
scroll to position [1145, 0]
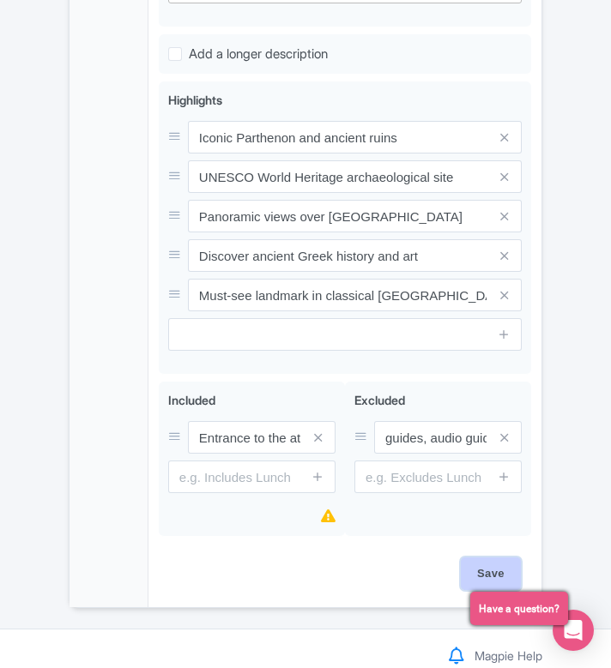
click at [488, 557] on input "Save" at bounding box center [491, 573] width 60 height 33
type input "Saving..."
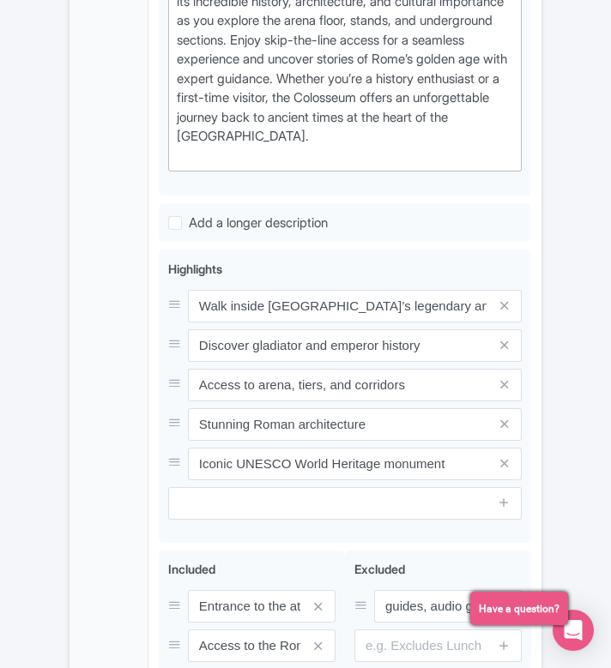
scroll to position [962, 0]
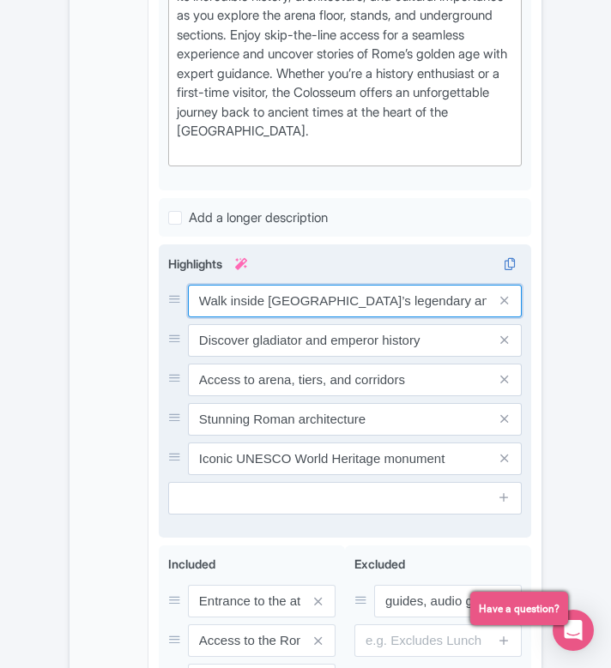
click at [443, 285] on input "Walk inside [GEOGRAPHIC_DATA]’s legendary amphitheater" at bounding box center [355, 301] width 334 height 33
paste input "Explore Rome’s ancient [GEOGRAPHIC_DATA]"
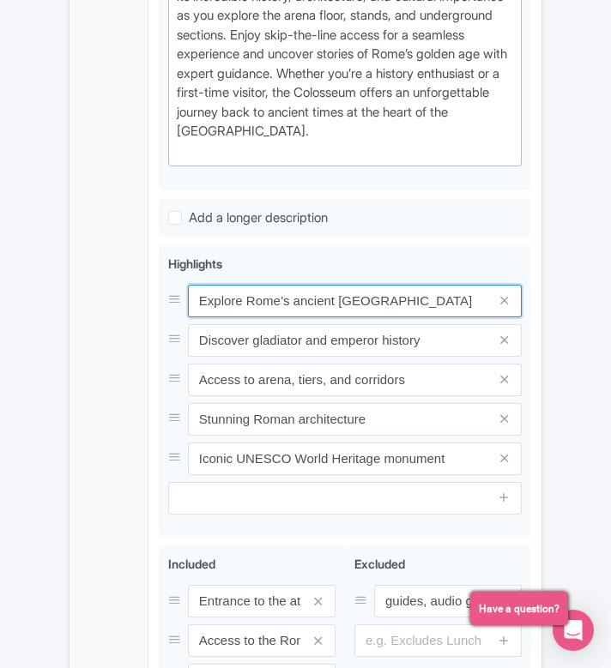
type input "Explore Rome’s ancient [GEOGRAPHIC_DATA]"
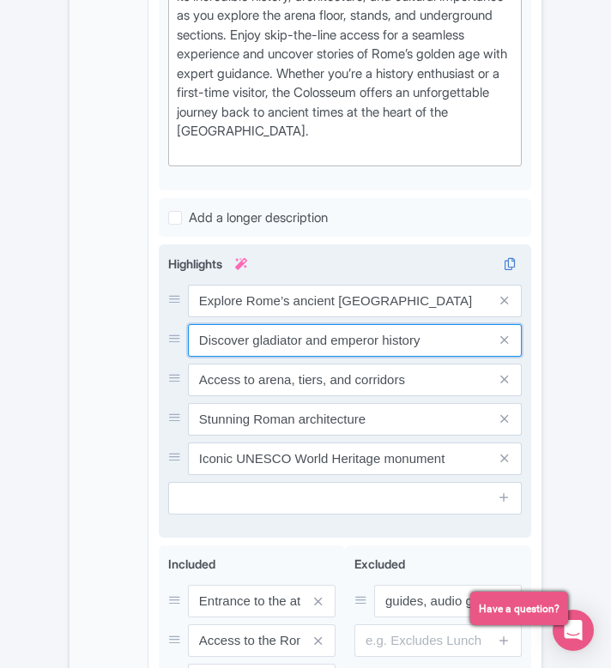
click at [394, 324] on input "Discover gladiator and emperor history" at bounding box center [355, 340] width 334 height 33
paste input "Guided tours with skip-the-line ent"
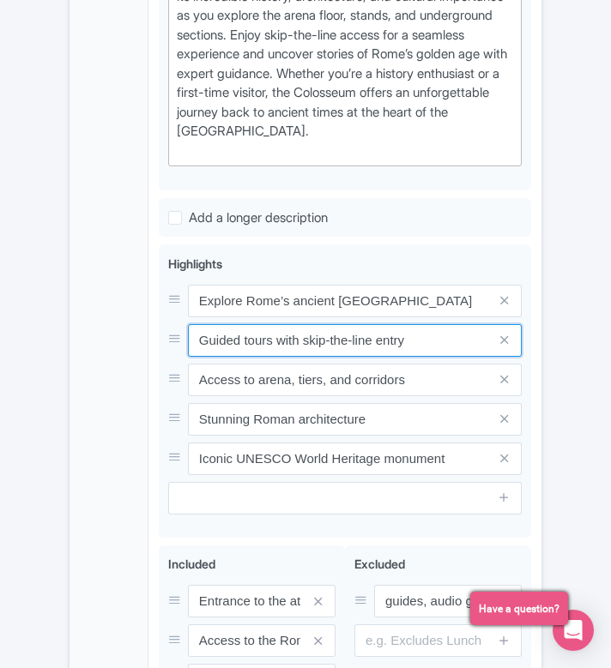
type input "Guided tours with skip-the-line entry"
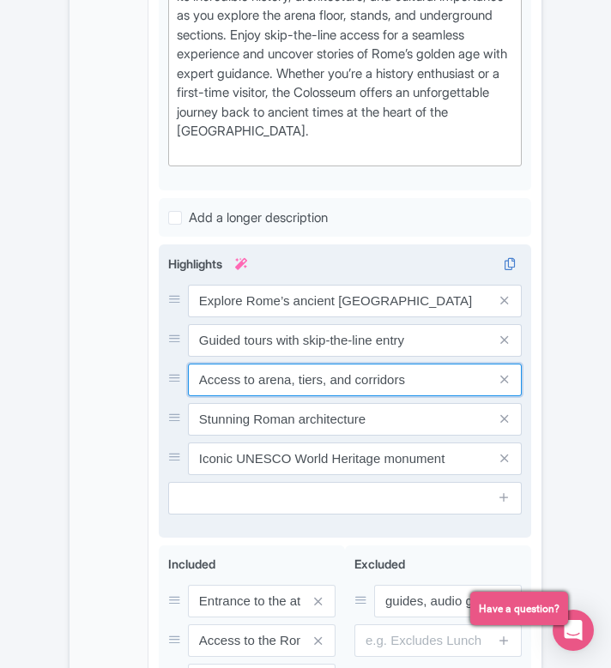
click at [353, 364] on input "Access to arena, tiers, and corridors" at bounding box center [355, 380] width 334 height 33
paste input "Marvel at Roman Empire’s architecture"
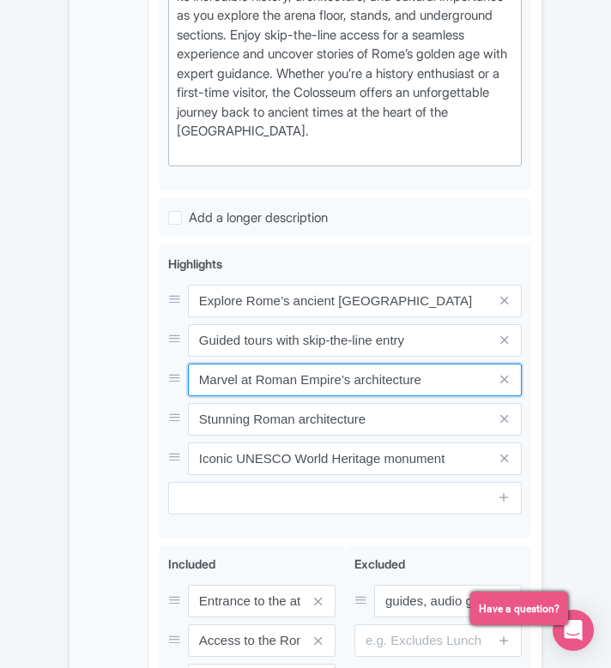
type input "Marvel at Roman Empire’s architecture"
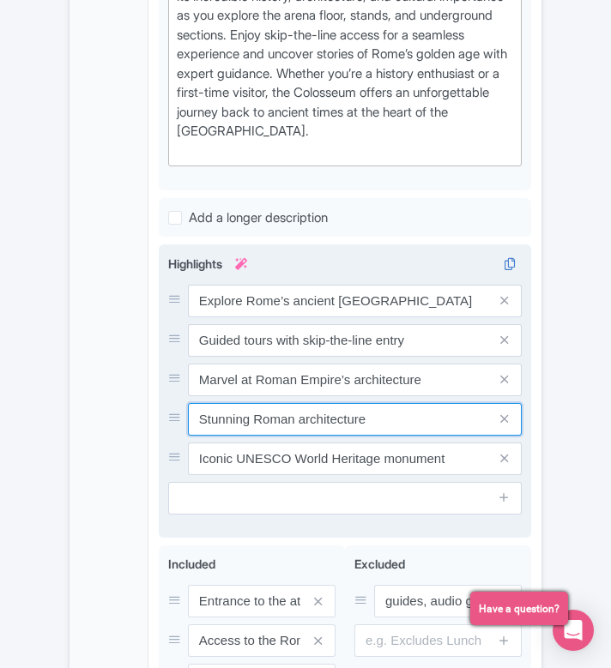
click at [391, 403] on input "Stunning Roman architecture" at bounding box center [355, 419] width 334 height 33
paste input "Access to arena floor and underground"
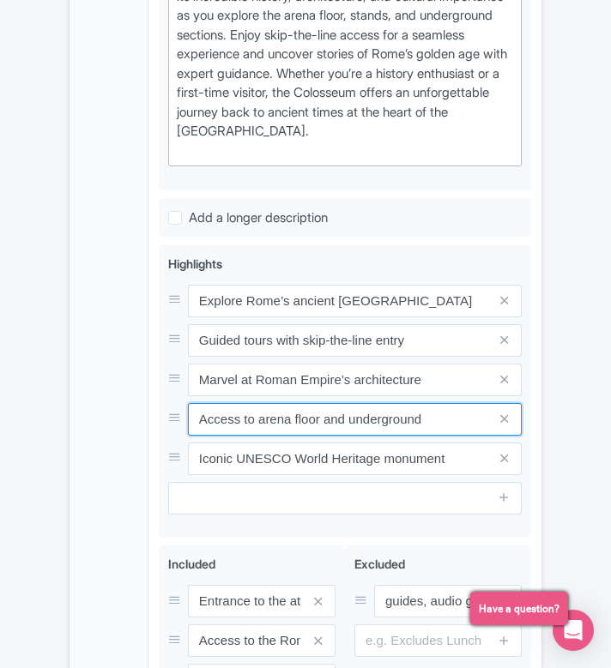
type input "Access to arena floor and underground"
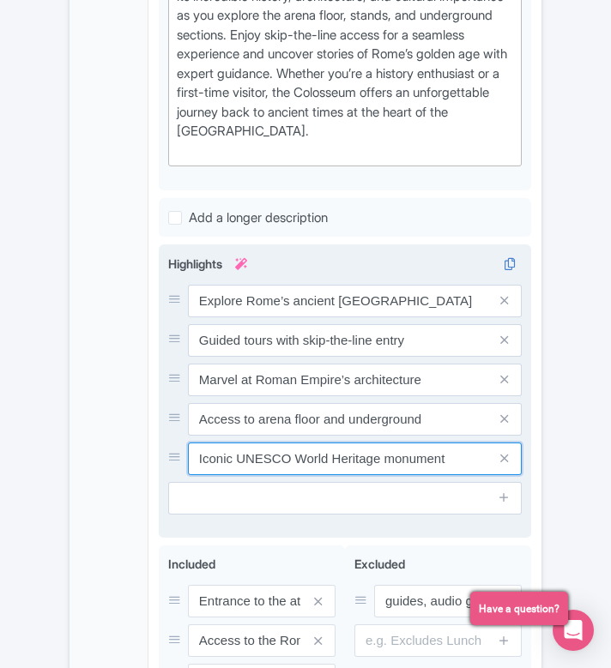
click at [405, 443] on input "Iconic UNESCO World Heritage monument" at bounding box center [355, 459] width 334 height 33
paste input "site"
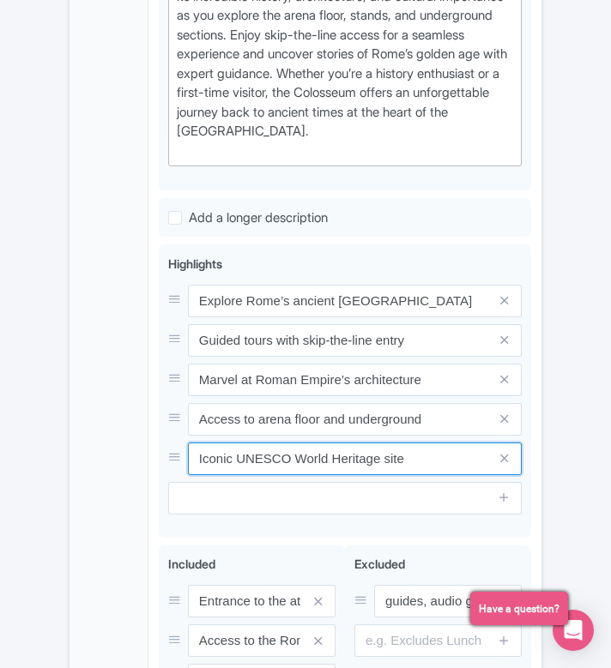
type input "Iconic UNESCO World Heritage site"
click at [134, 418] on div "General Booking Info Locations Settings Pricing Gallery Itinerary FAQs" at bounding box center [108, 195] width 79 height 1269
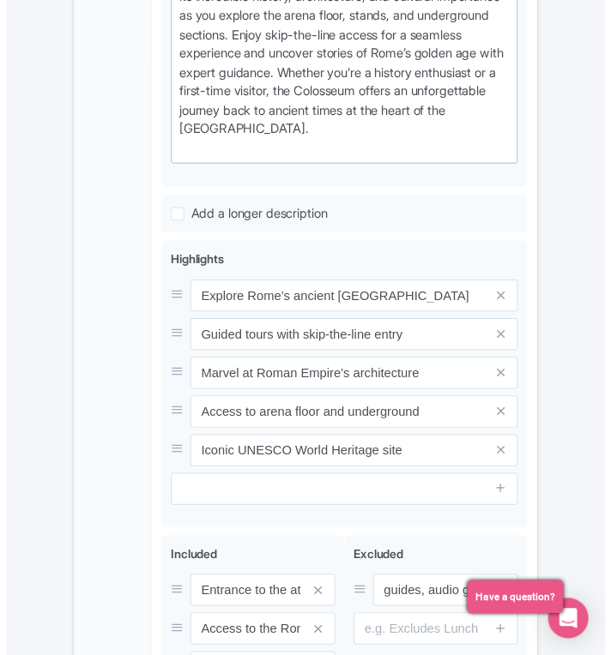
scroll to position [1204, 0]
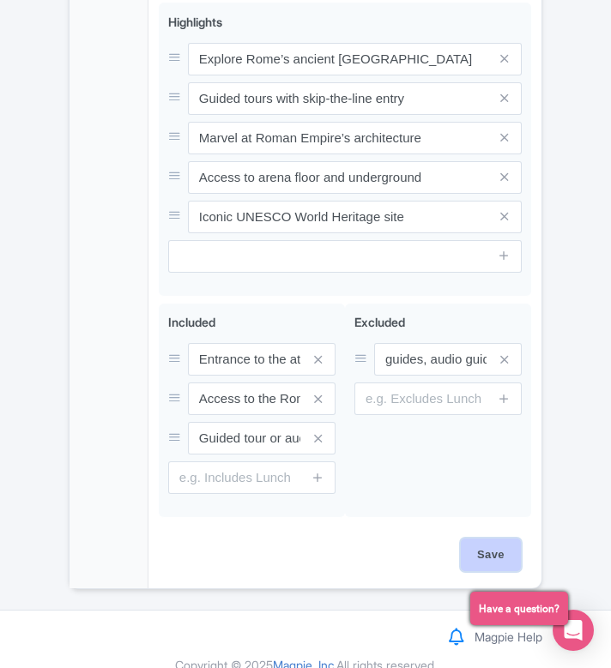
click at [476, 539] on input "Save" at bounding box center [491, 555] width 60 height 33
type input "Saving..."
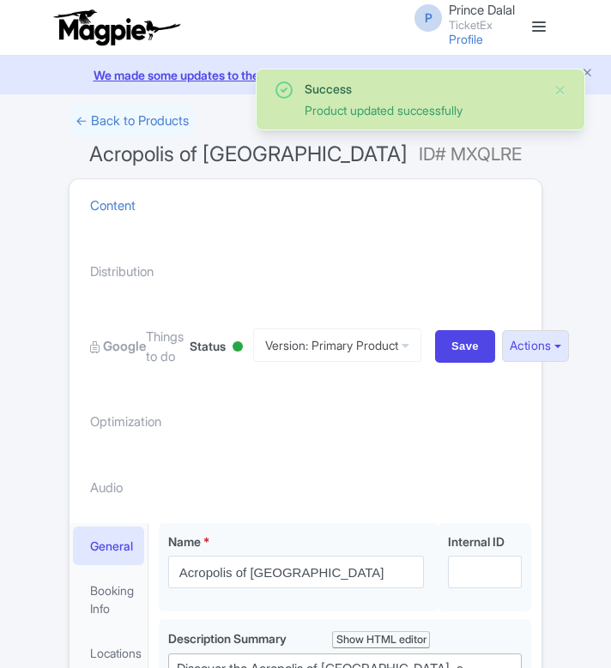
scroll to position [522, 0]
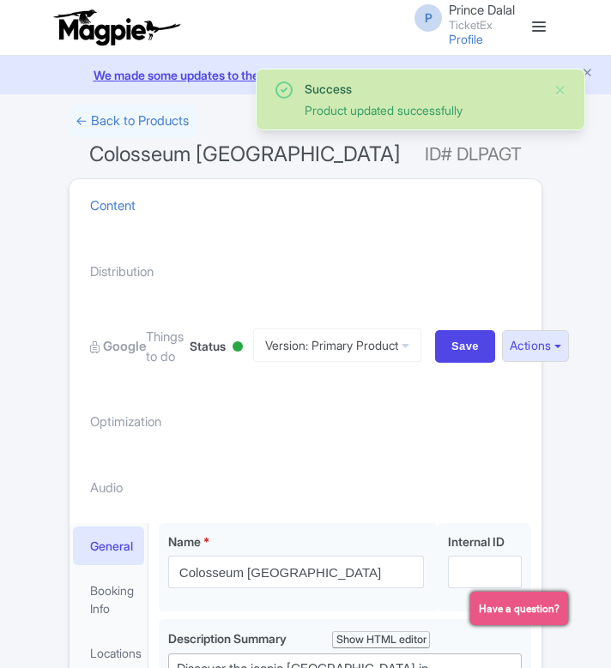
scroll to position [522, 0]
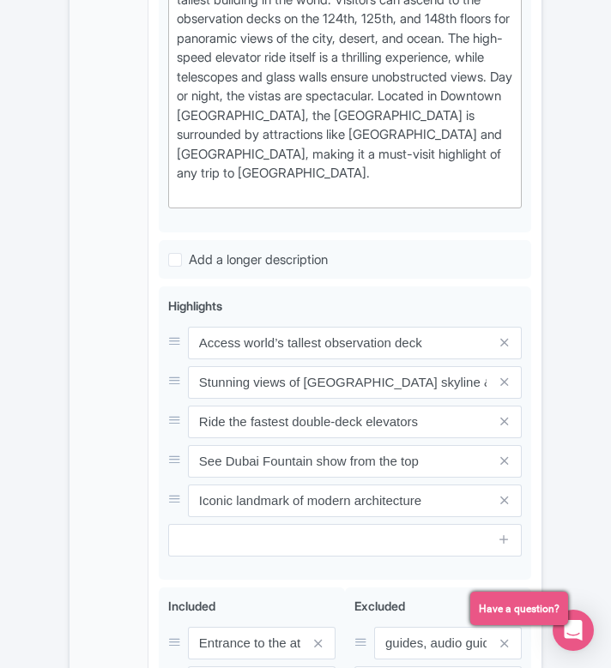
scroll to position [884, 0]
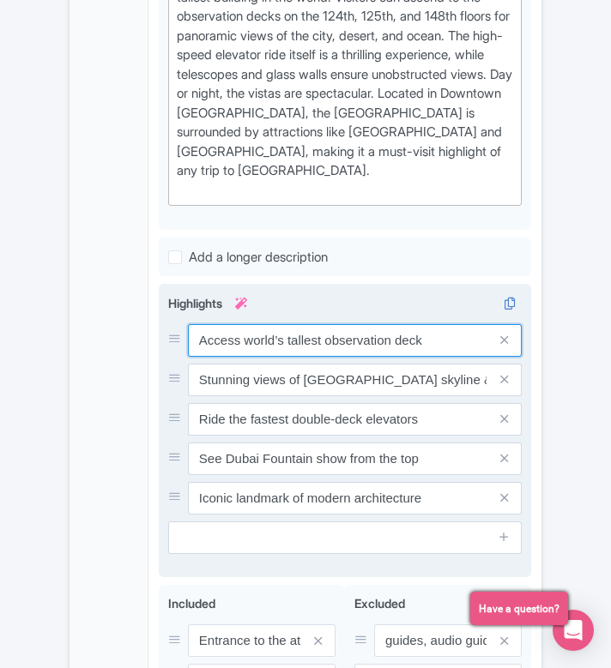
click at [333, 324] on input "Access world’s tallest observation deck" at bounding box center [355, 340] width 334 height 33
paste input "World’s tallest building"
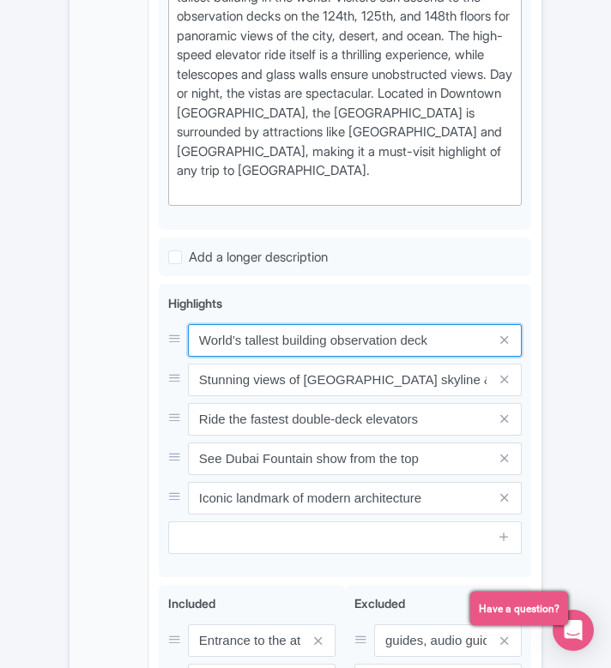
type input "World’s tallest building observation deck"
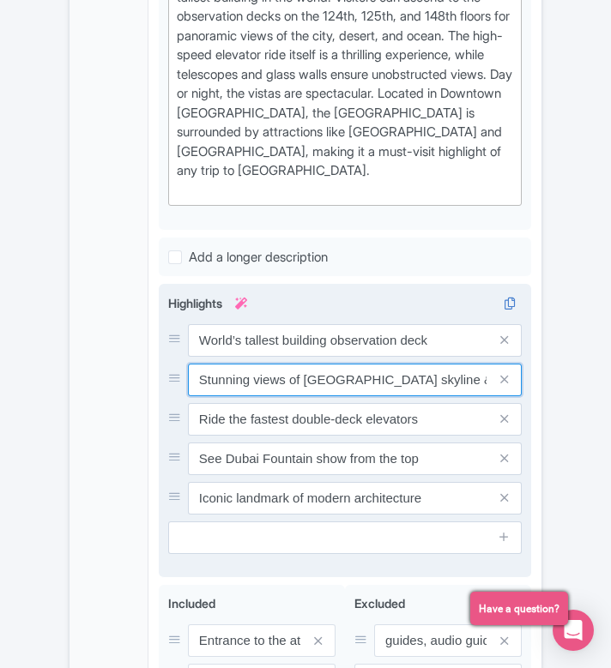
click at [300, 364] on input "Stunning views of [GEOGRAPHIC_DATA] skyline & desert" at bounding box center [355, 380] width 334 height 33
paste input "Panoramic views of [GEOGRAPHIC_DATA] skyline"
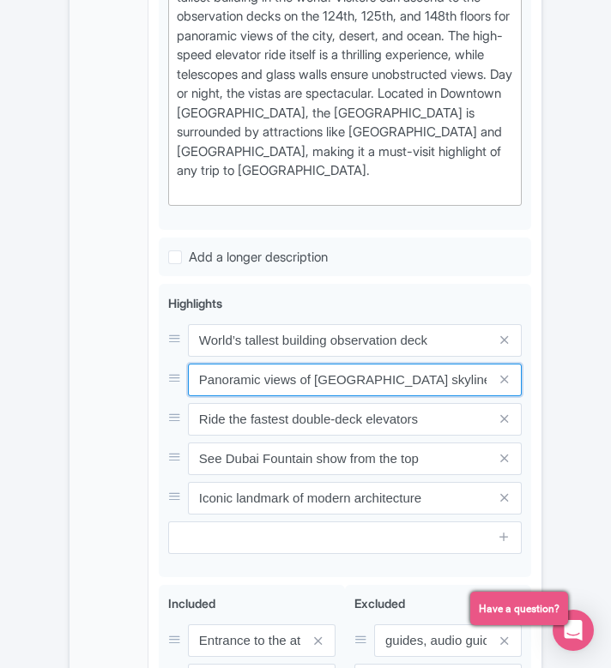
type input "Panoramic views of [GEOGRAPHIC_DATA] skyline"
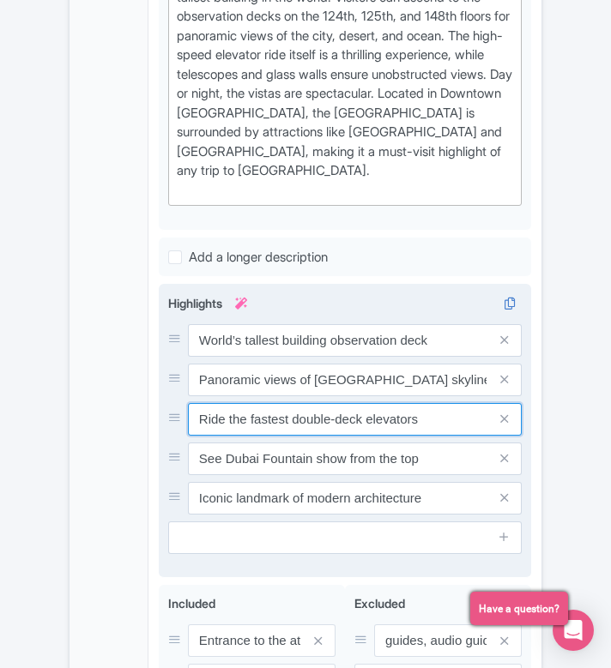
click at [309, 403] on input "Ride the fastest double-deck elevators" at bounding box center [355, 419] width 334 height 33
paste input "High-speed elevator to level 124/125"
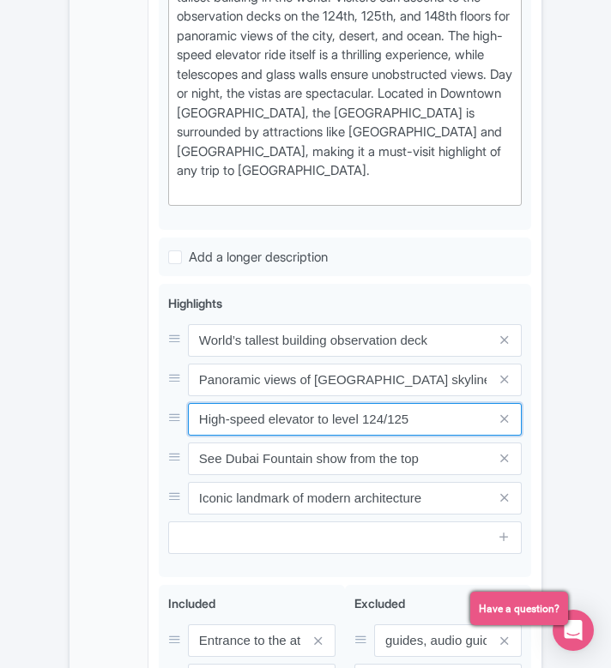
type input "High-speed elevator to level 124/125"
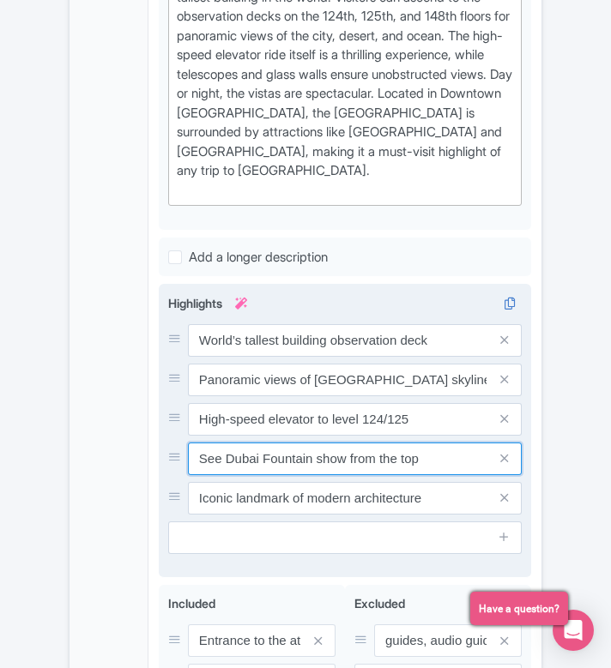
click at [280, 443] on input "See Dubai Fountain show from the top" at bounding box center [355, 459] width 334 height 33
paste input "unset and evening views available"
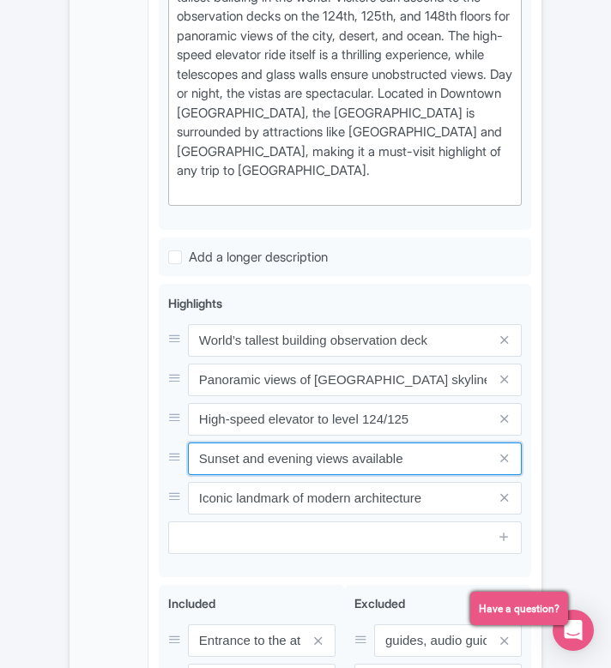
type input "Sunset and evening views available"
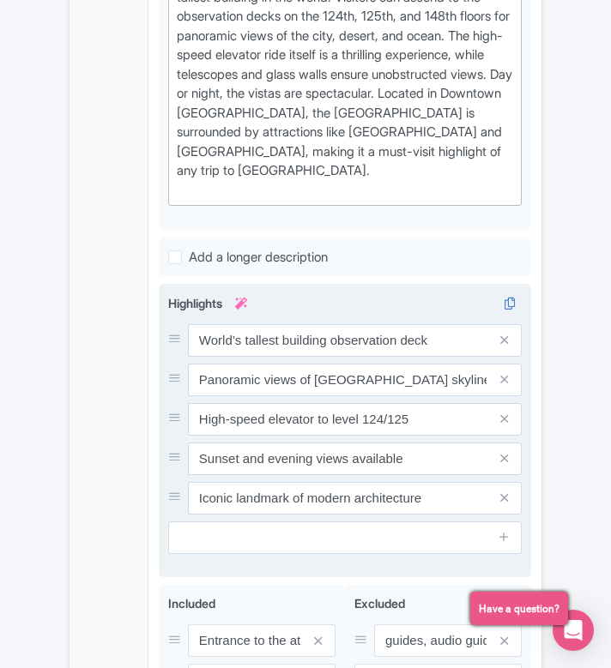
click at [322, 437] on div "World’s tallest building observation deck Panoramic views of [GEOGRAPHIC_DATA] …" at bounding box center [344, 419] width 353 height 190
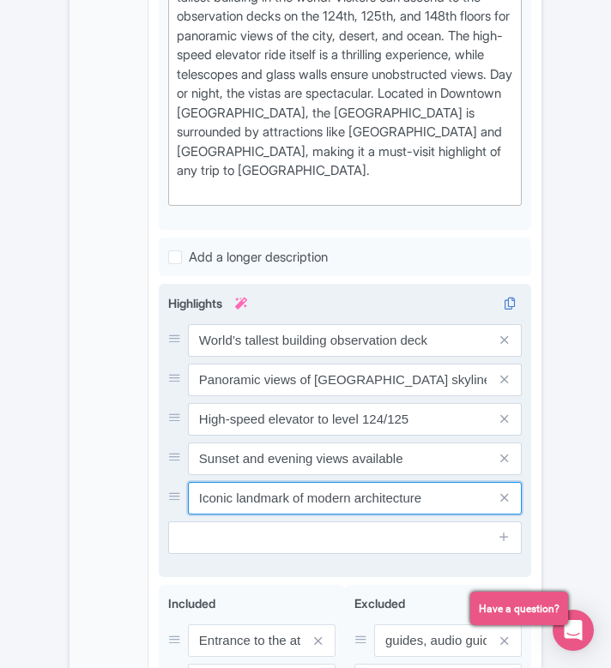
click at [303, 482] on input "Iconic landmark of modern architecture" at bounding box center [355, 498] width 334 height 33
paste input "[GEOGRAPHIC_DATA]"
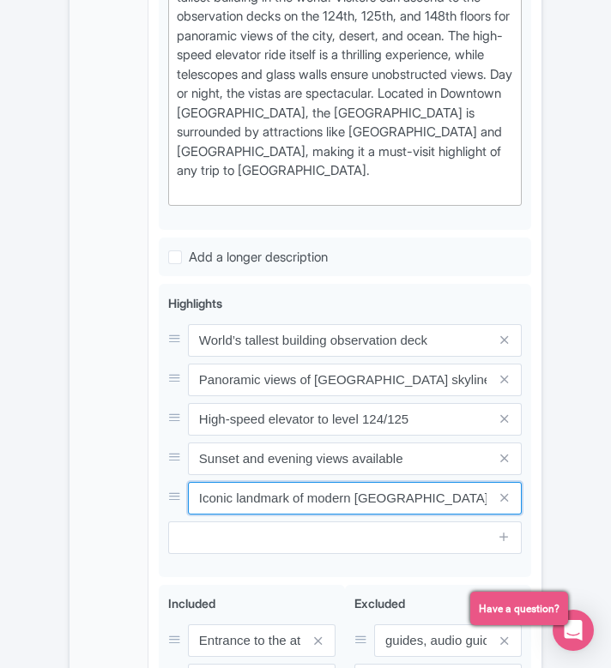
type input "Iconic landmark of modern [GEOGRAPHIC_DATA]"
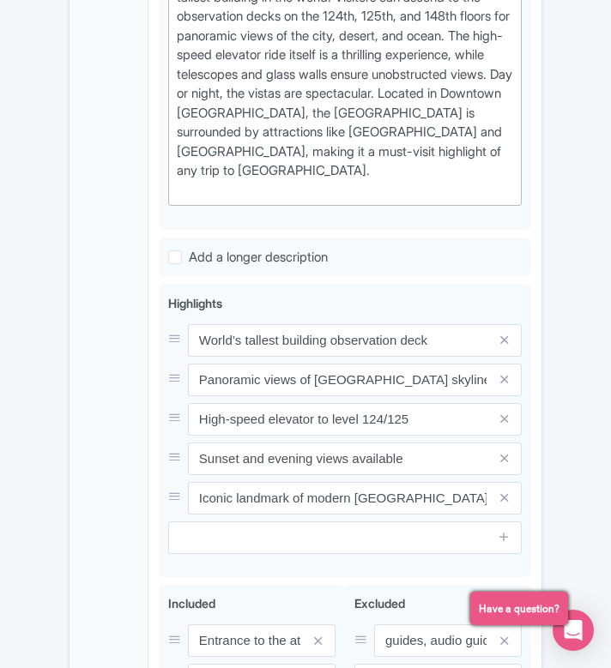
click at [51, 501] on div "← Back to Products Burj Khalifa Dubai ID# YLSNEK Content Distribution Google Th…" at bounding box center [305, 45] width 611 height 1651
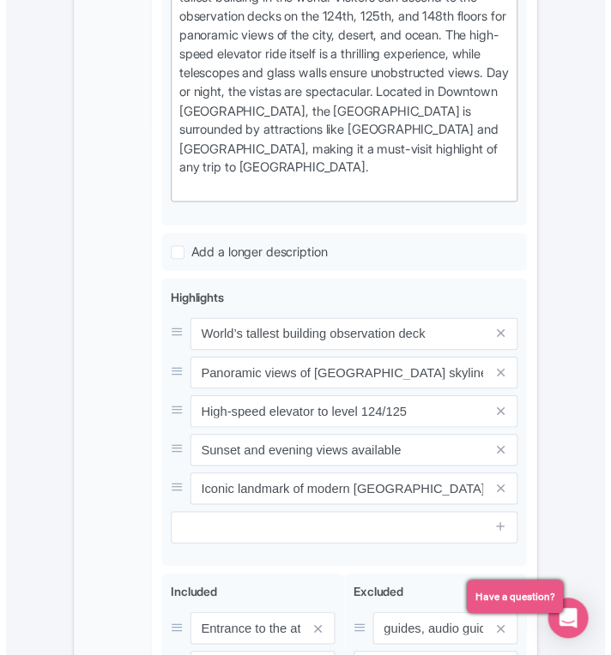
scroll to position [1146, 0]
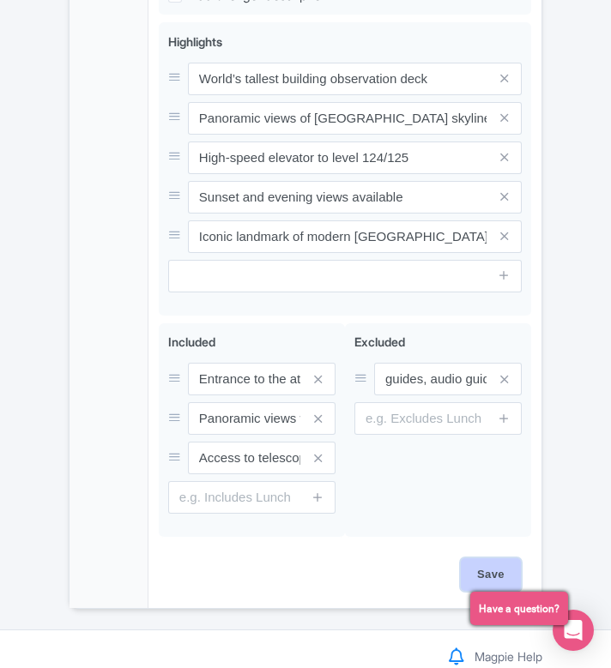
click at [461, 558] on input "Save" at bounding box center [491, 574] width 60 height 33
type input "Saving..."
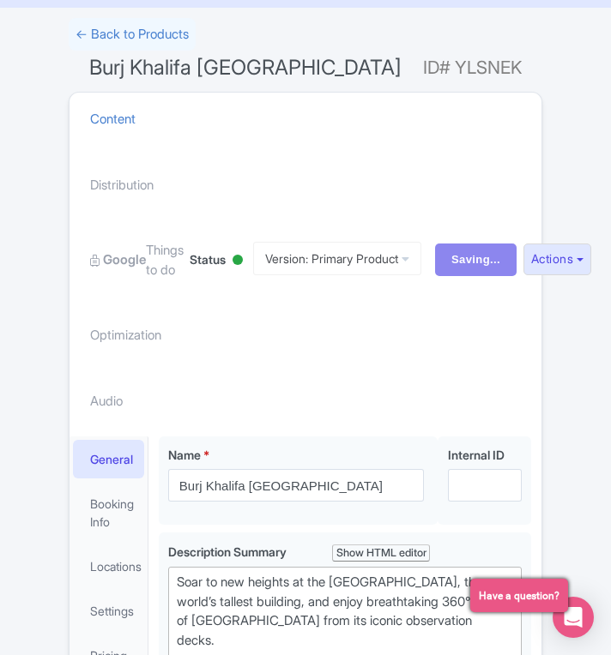
scroll to position [0, 0]
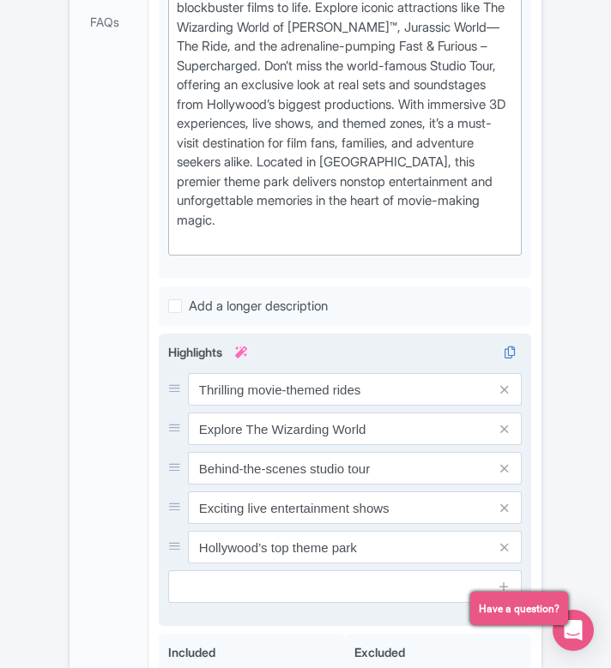
scroll to position [883, 0]
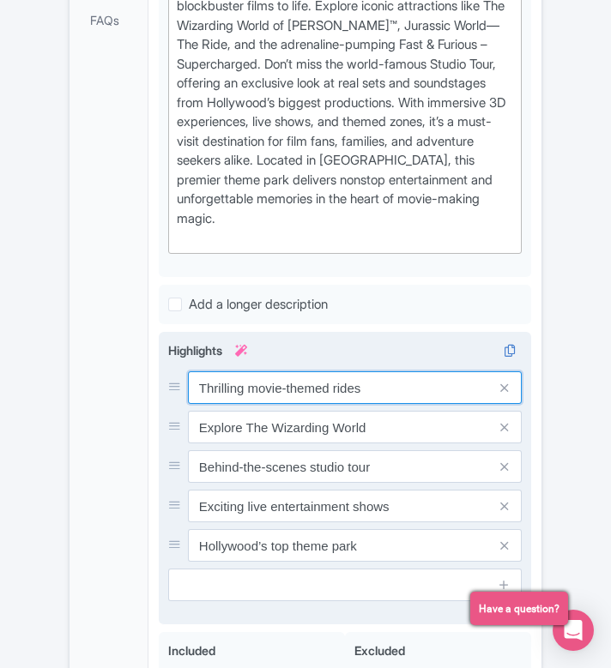
click at [309, 383] on input "Thrilling movie-themed rides" at bounding box center [355, 387] width 334 height 33
paste input "rides and movie-themed show"
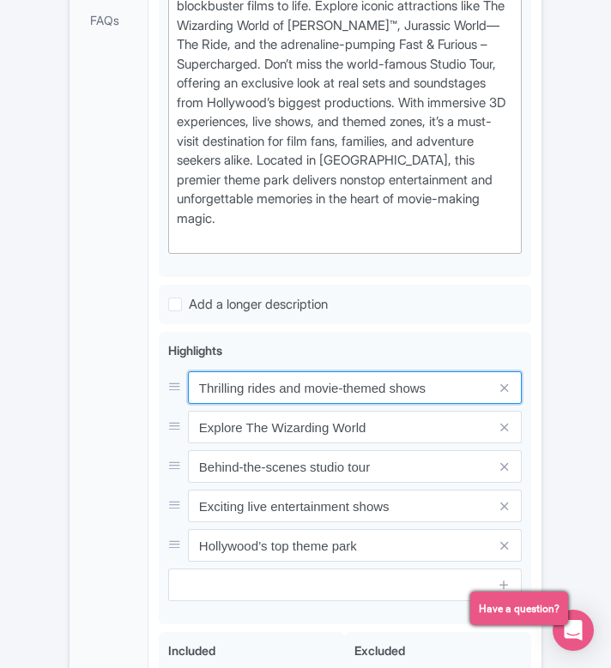
type input "Thrilling rides and movie-themed shows"
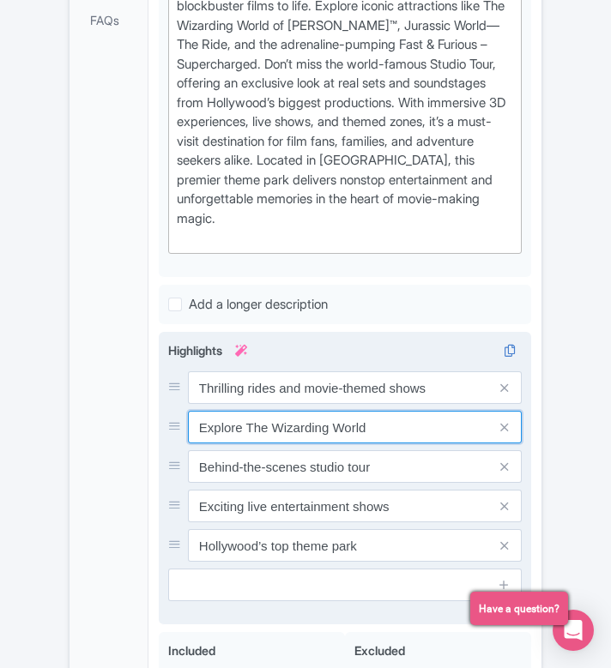
click at [423, 411] on input "Explore The Wizarding World" at bounding box center [355, 427] width 334 height 33
paste input "the world-famous Studio Tour"
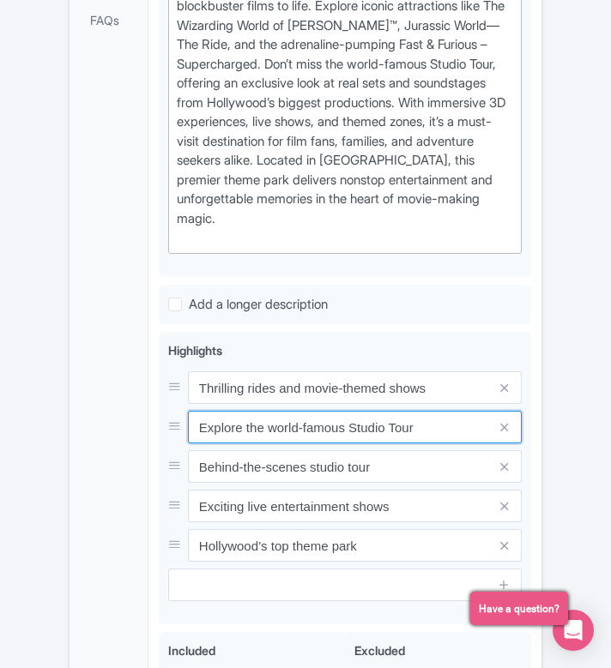
type input "Explore the world-famous Studio Tour"
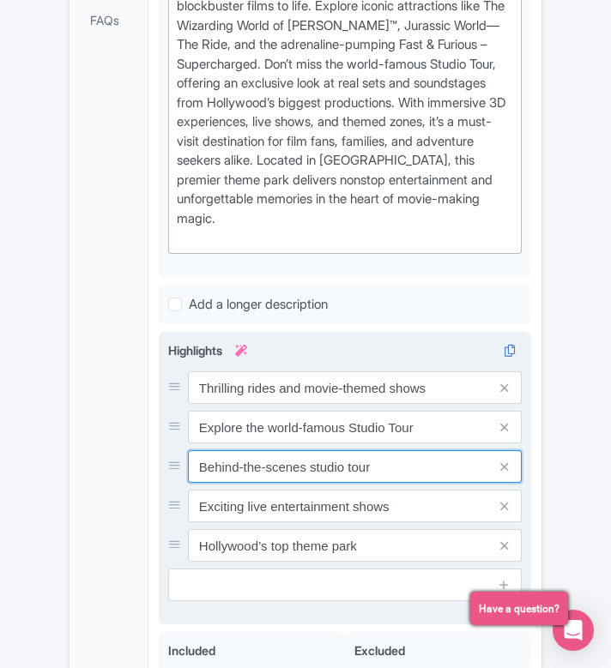
click at [447, 454] on input "Behind-the-scenes studio tour" at bounding box center [355, 466] width 334 height 33
paste input "Meet iconic film and TV characters"
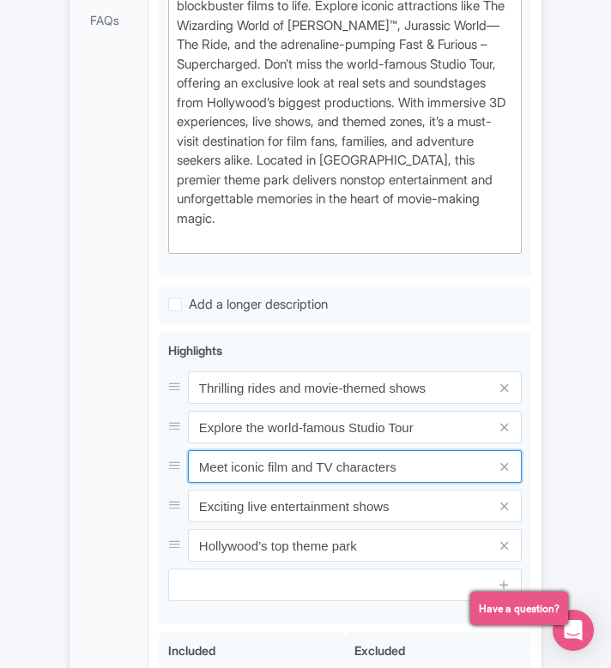
type input "Meet iconic film and TV characters"
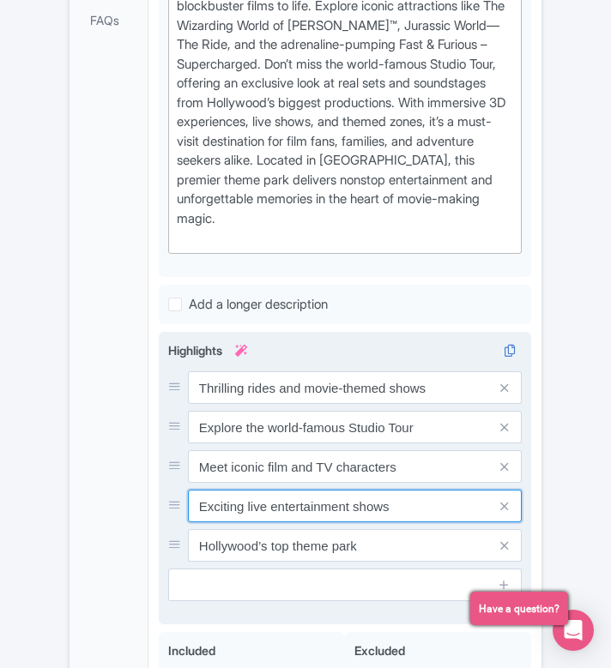
click at [367, 503] on input "Exciting live entertainment shows" at bounding box center [355, 506] width 334 height 33
paste input "Fun for families and movie lover"
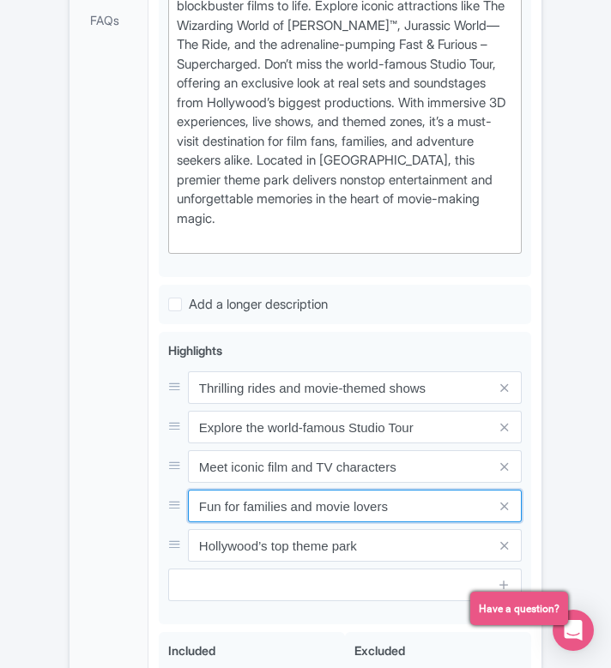
type input "Fun for families and movie lovers"
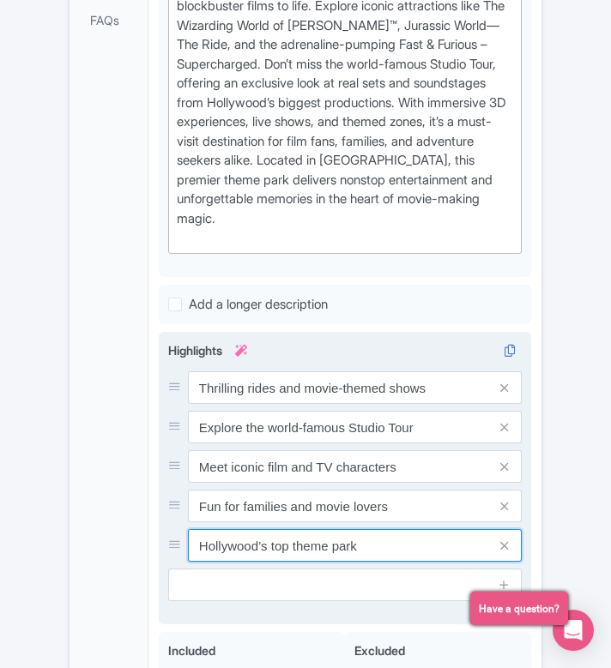
click at [335, 529] on input "Hollywood’s top theme park" at bounding box center [355, 545] width 334 height 33
paste input "[US_STATE]’s top entertainment destination"
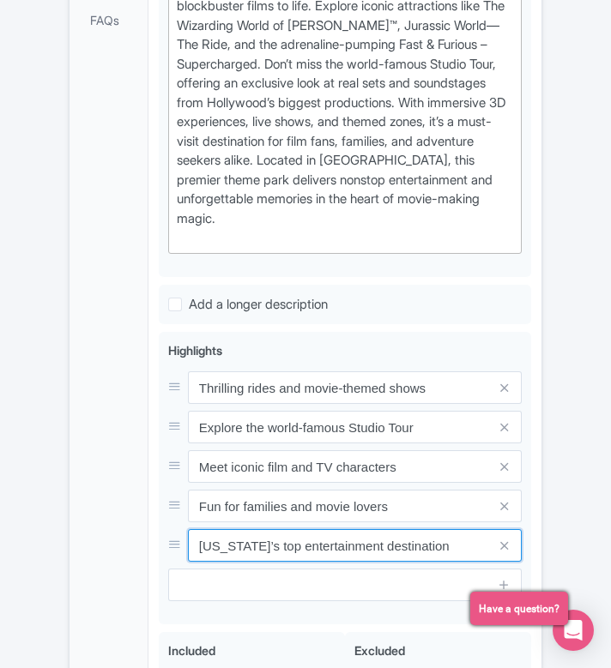
type input "[US_STATE]’s top entertainment destination"
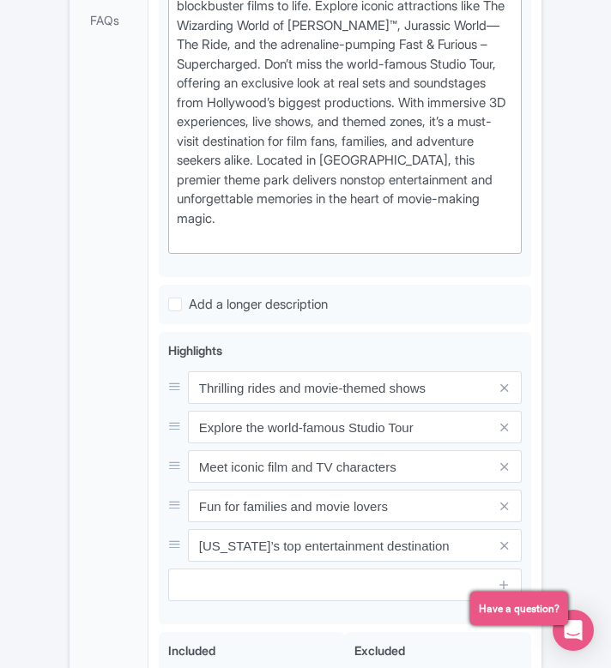
click at [37, 514] on div "← Back to Products Universal Studios Hollywood ID# ZJKOWT Content Distribution …" at bounding box center [305, 69] width 611 height 1697
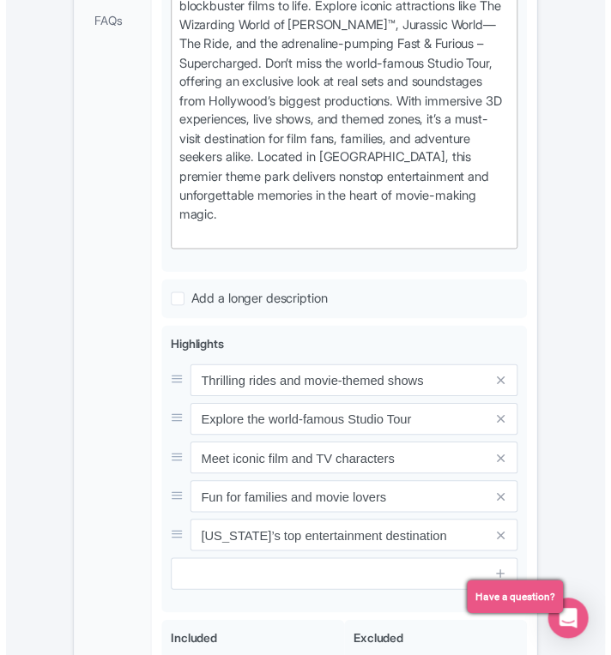
scroll to position [1224, 0]
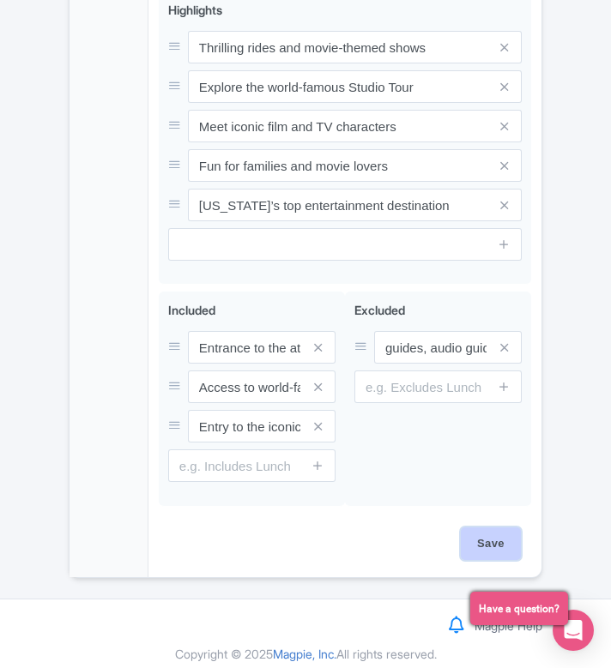
click at [484, 533] on input "Save" at bounding box center [491, 543] width 60 height 33
type input "Saving..."
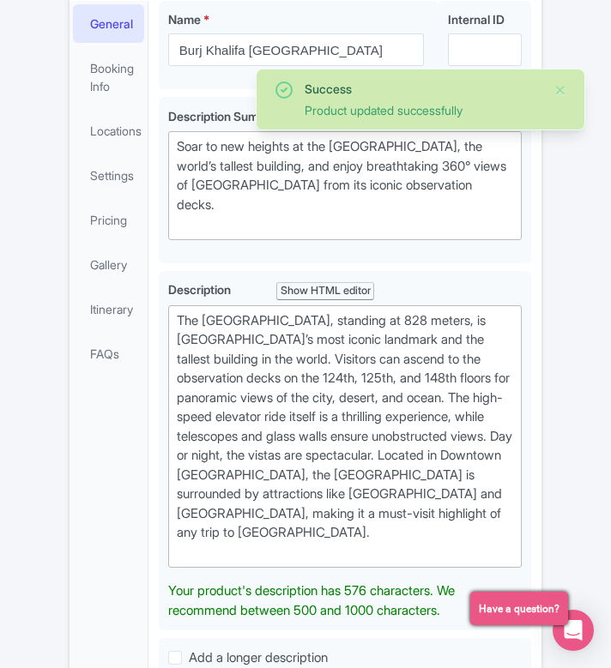
scroll to position [522, 0]
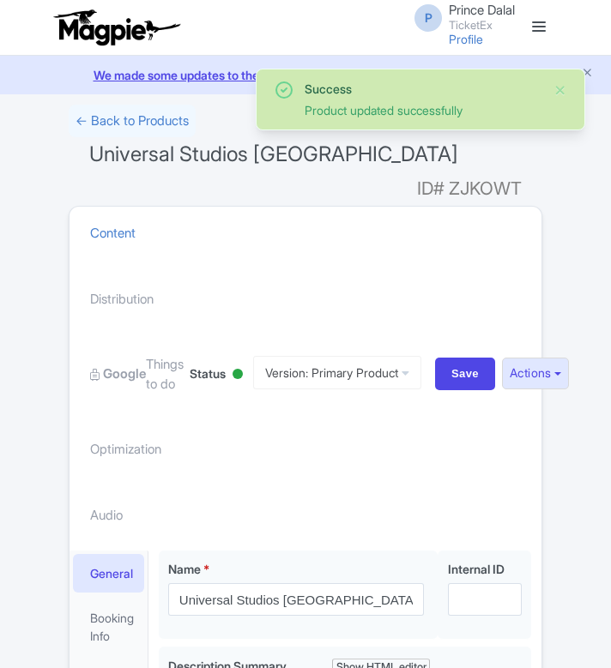
scroll to position [522, 0]
